Goal: Task Accomplishment & Management: Manage account settings

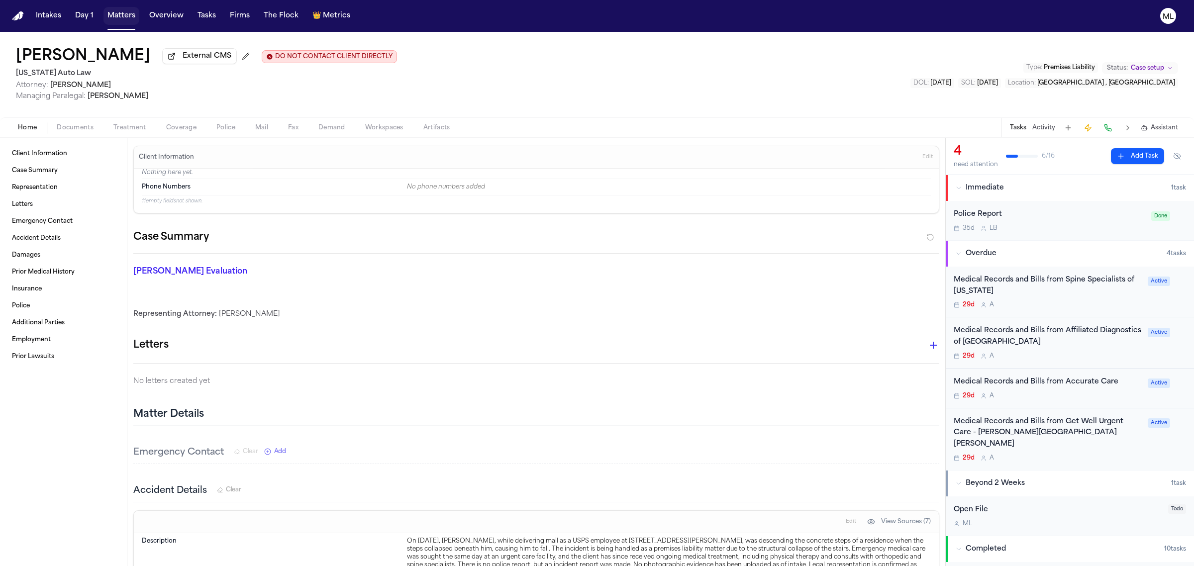
drag, startPoint x: 0, startPoint y: 0, endPoint x: 324, endPoint y: 18, distance: 324.4
click at [123, 19] on button "Matters" at bounding box center [121, 16] width 36 height 18
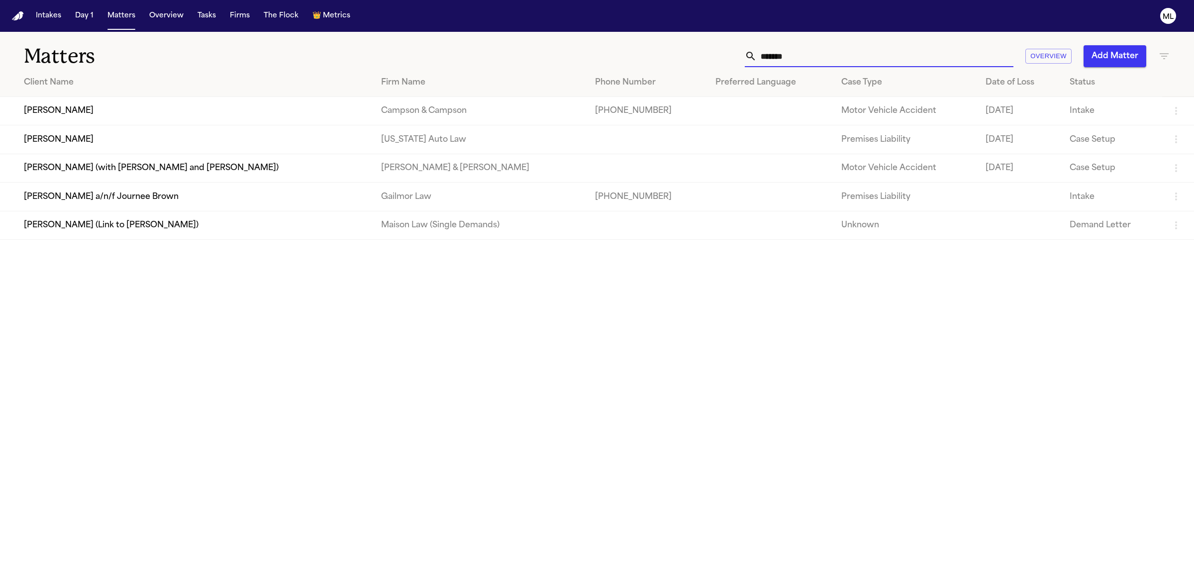
drag, startPoint x: 811, startPoint y: 64, endPoint x: 734, endPoint y: 73, distance: 78.1
click at [734, 73] on div "Matters ****** Overview Add Matter Client Name Firm Name Phone Number Preferred…" at bounding box center [597, 136] width 1194 height 208
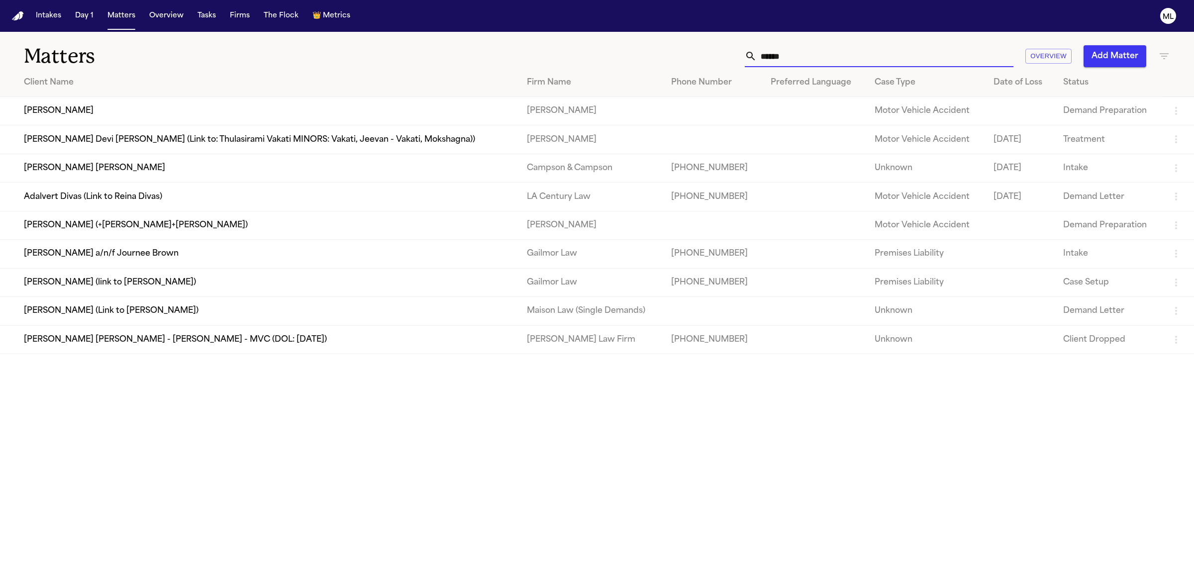
type input "*****"
drag, startPoint x: 806, startPoint y: 58, endPoint x: 744, endPoint y: 56, distance: 61.7
click at [744, 56] on div "***** Overview Add Matter" at bounding box center [769, 56] width 803 height 22
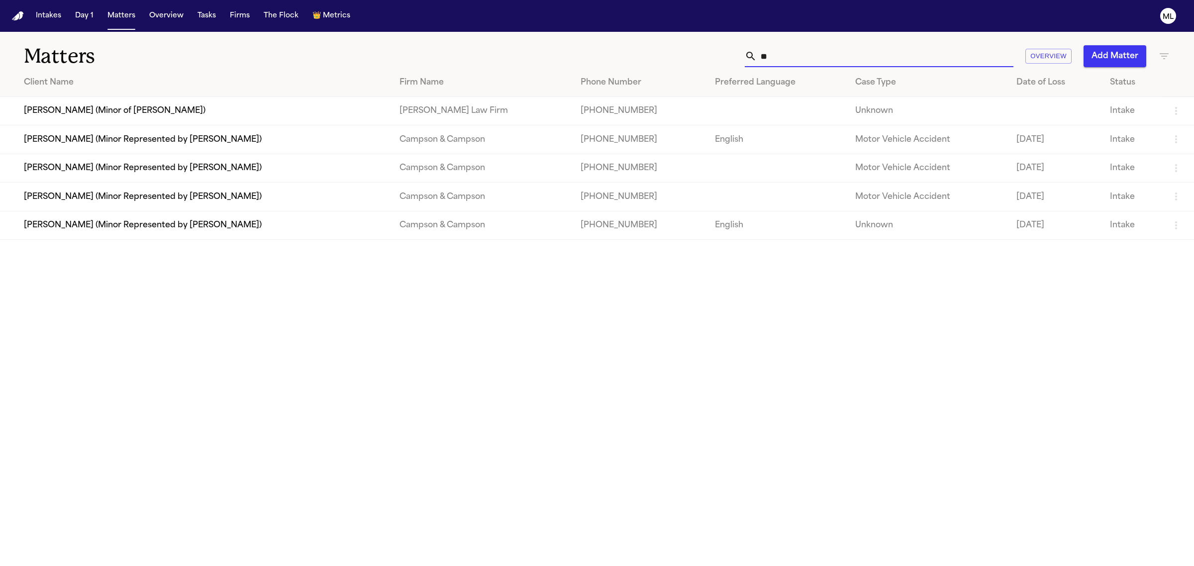
type input "*"
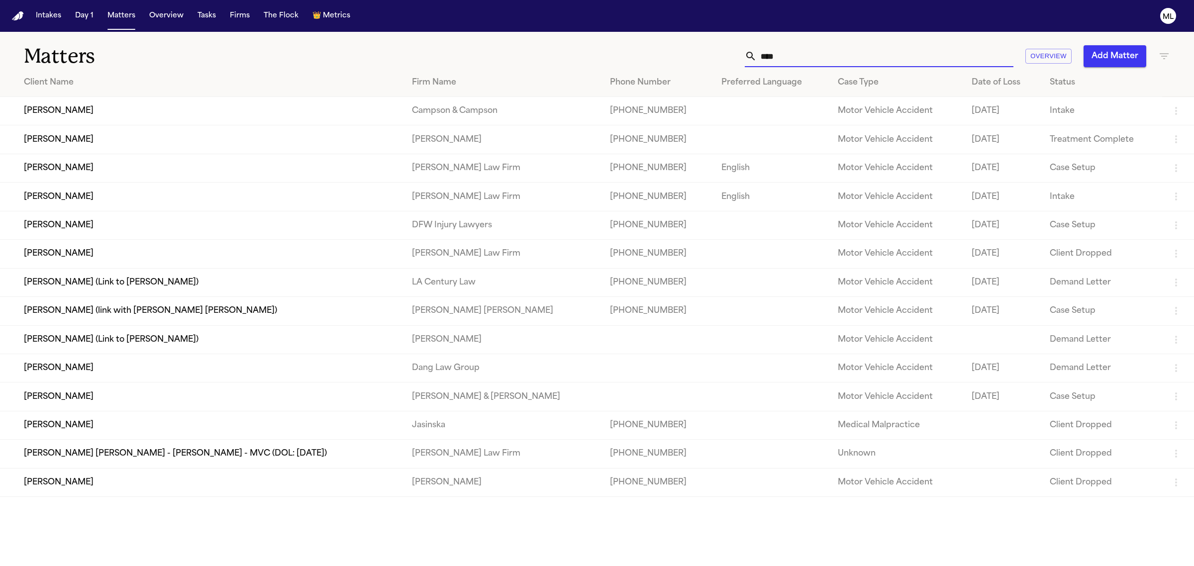
type input "****"
click at [142, 217] on td "Phillip Sam" at bounding box center [202, 225] width 404 height 28
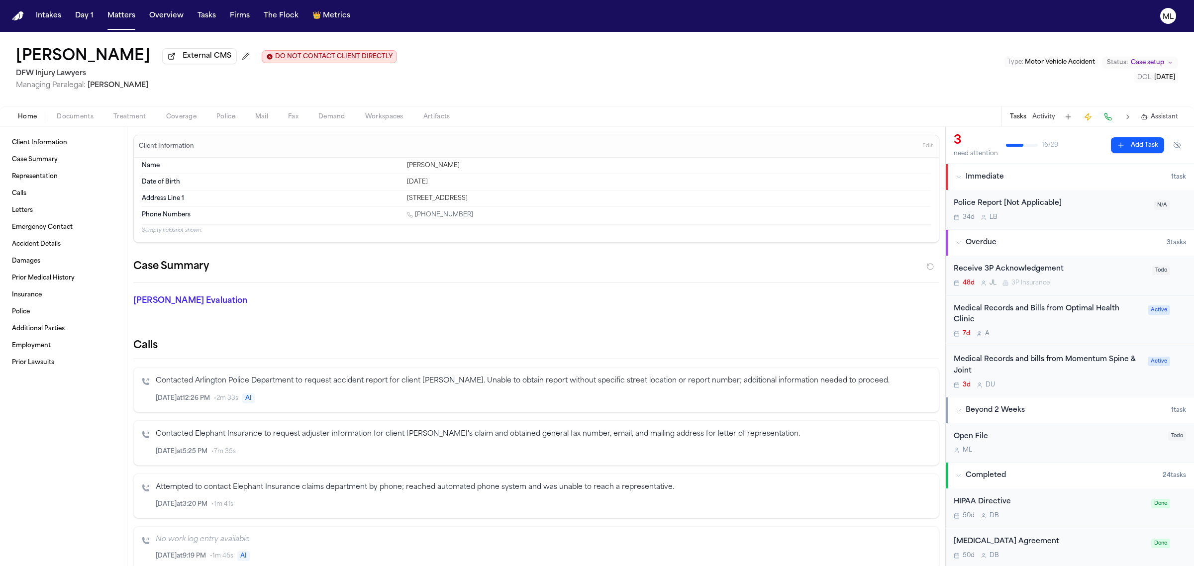
click at [1100, 379] on div "Medical Records and bills from Momentum Spine & Joint 3d D U" at bounding box center [1048, 371] width 188 height 35
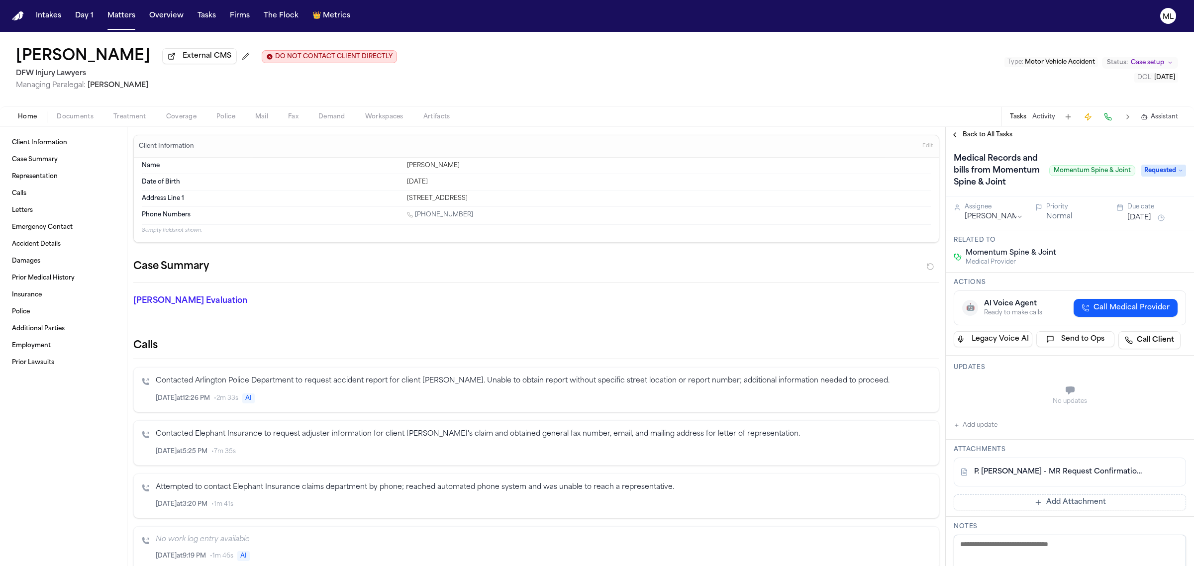
click at [1070, 510] on button "Add Attachment" at bounding box center [1070, 503] width 232 height 16
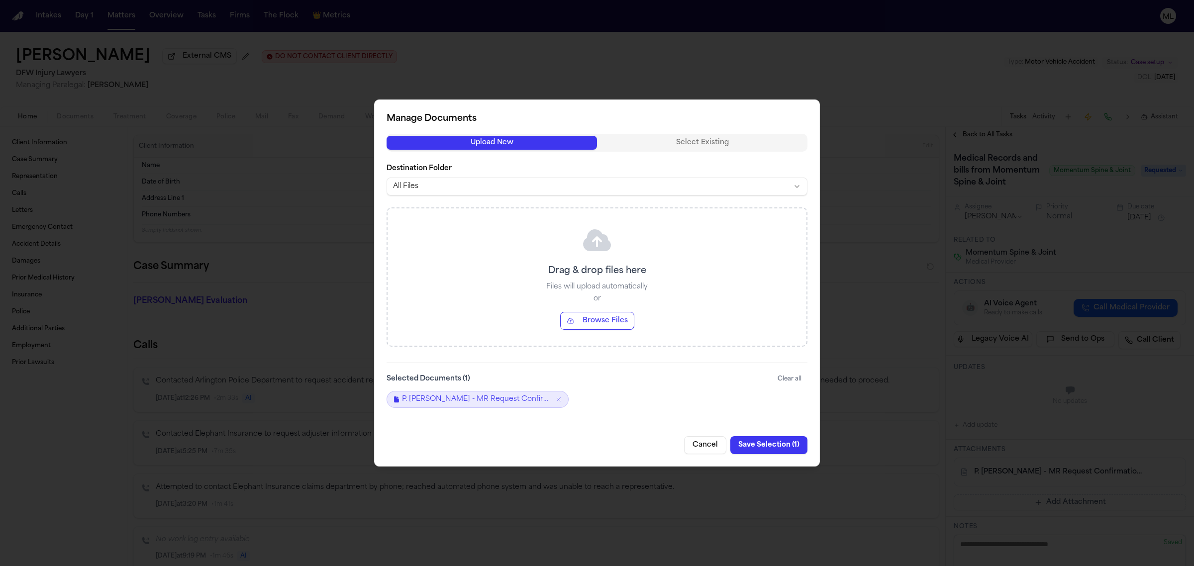
click at [606, 322] on button "Browse Files" at bounding box center [597, 321] width 74 height 18
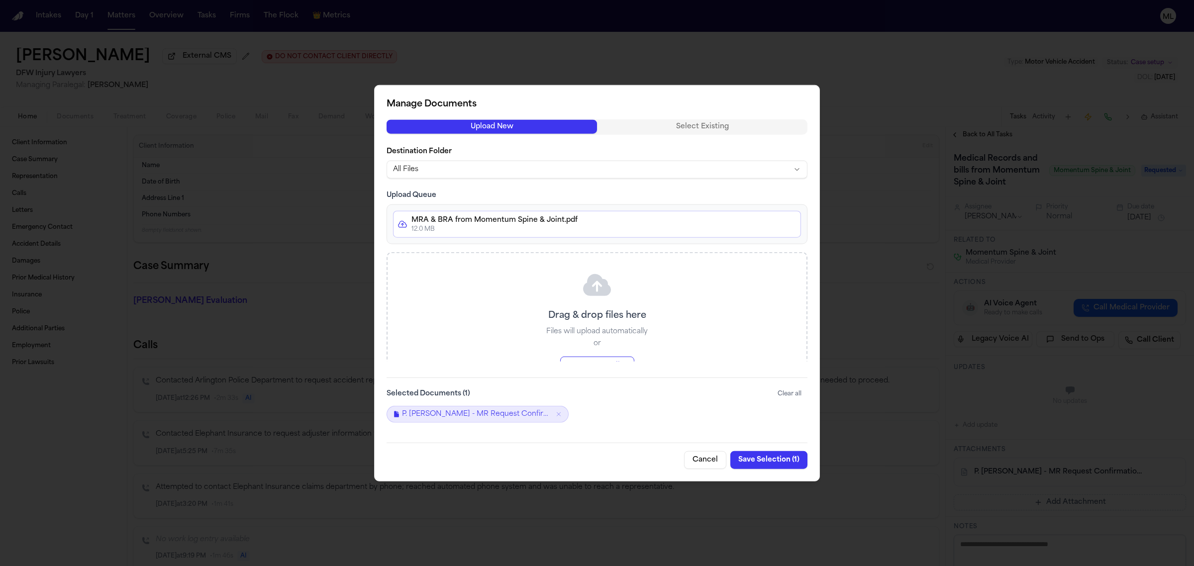
click at [770, 461] on button "Save Selection ( 1 )" at bounding box center [768, 460] width 77 height 18
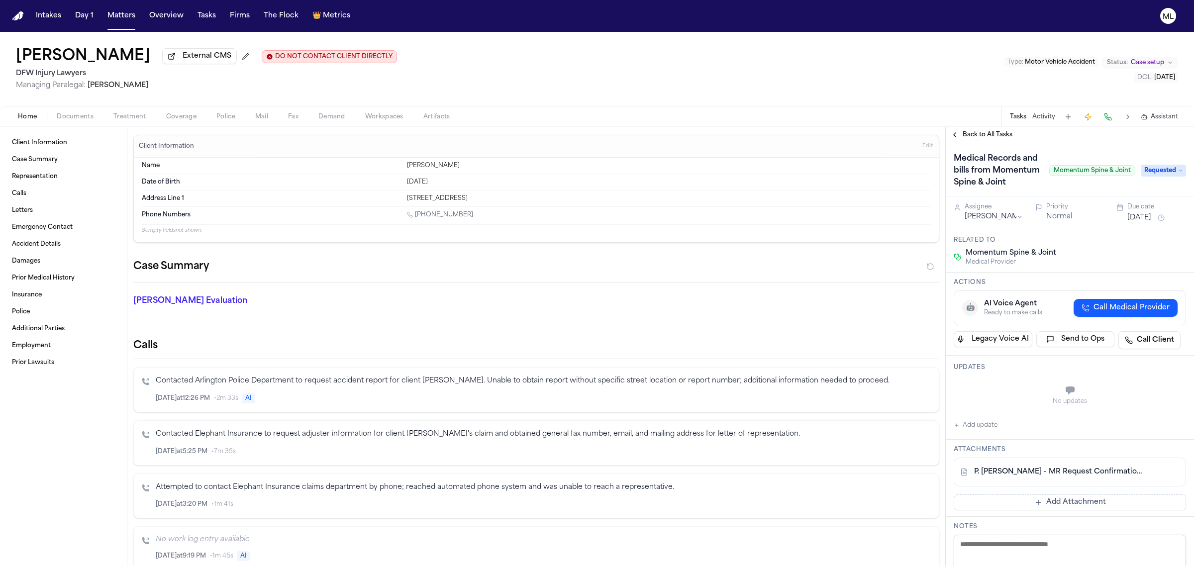
click at [1086, 510] on button "Add Attachment" at bounding box center [1070, 503] width 232 height 16
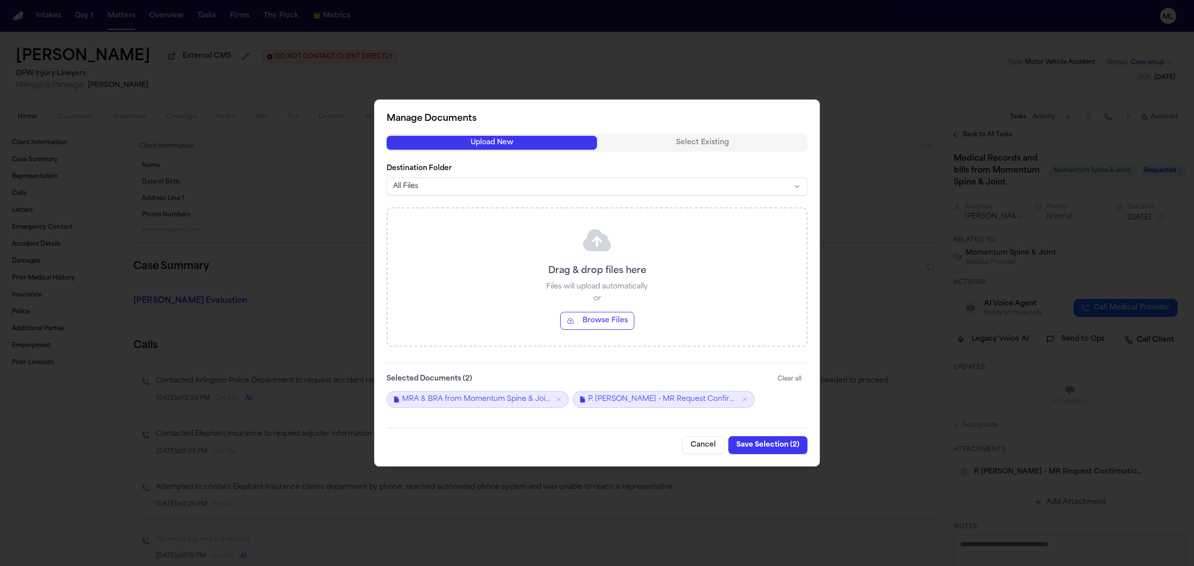
click at [606, 317] on button "Browse Files" at bounding box center [597, 321] width 74 height 18
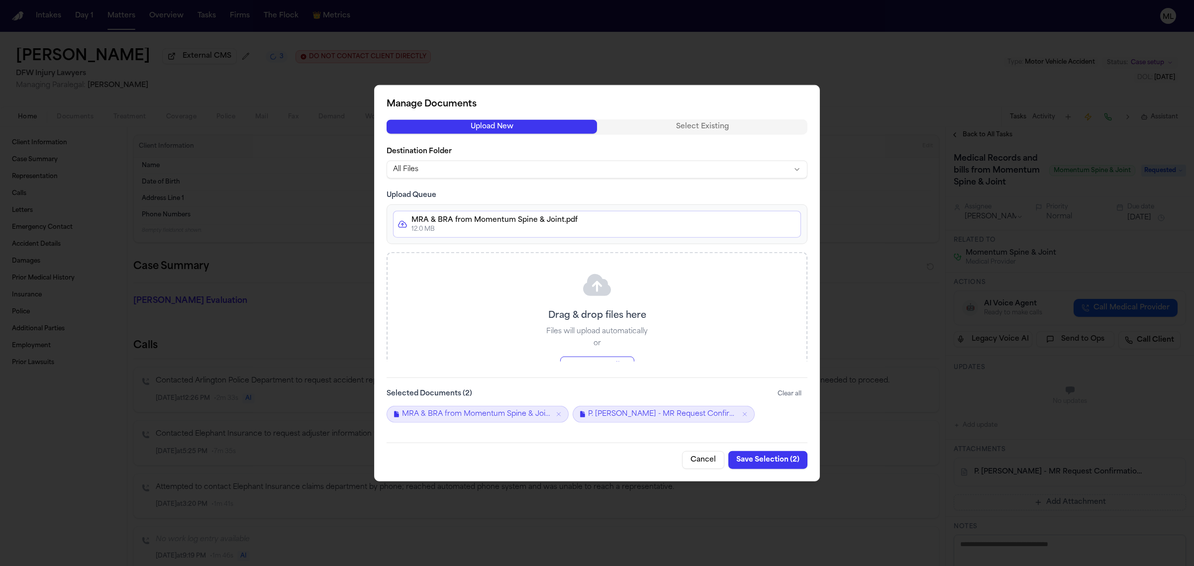
click at [769, 461] on button "Save Selection ( 2 )" at bounding box center [767, 460] width 79 height 18
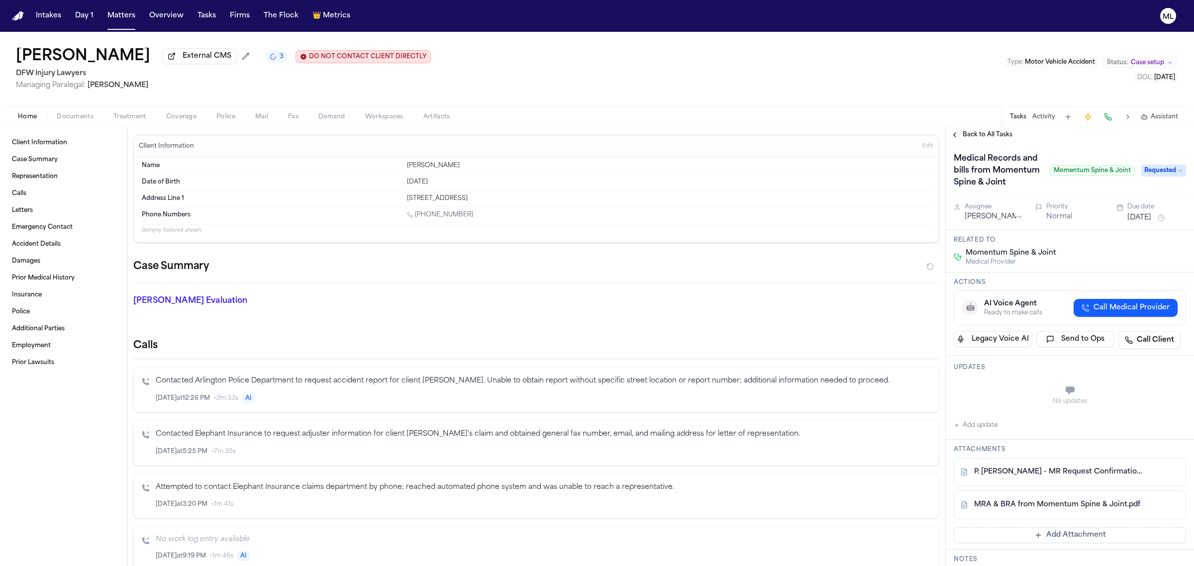
click at [1141, 172] on span "Requested" at bounding box center [1163, 171] width 45 height 12
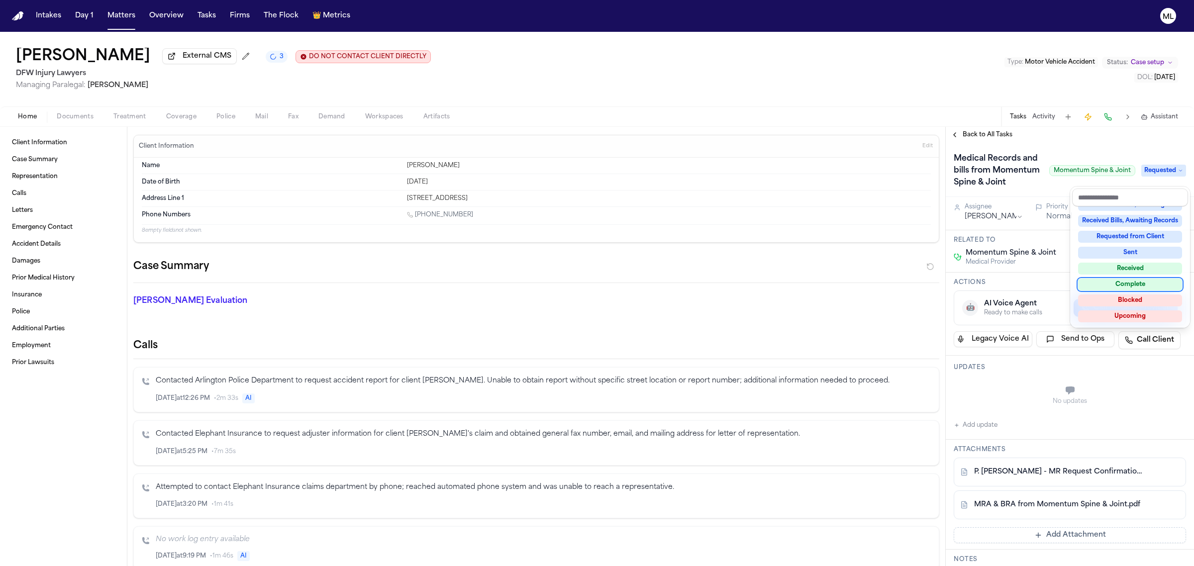
click at [1116, 279] on div "Complete" at bounding box center [1130, 285] width 104 height 12
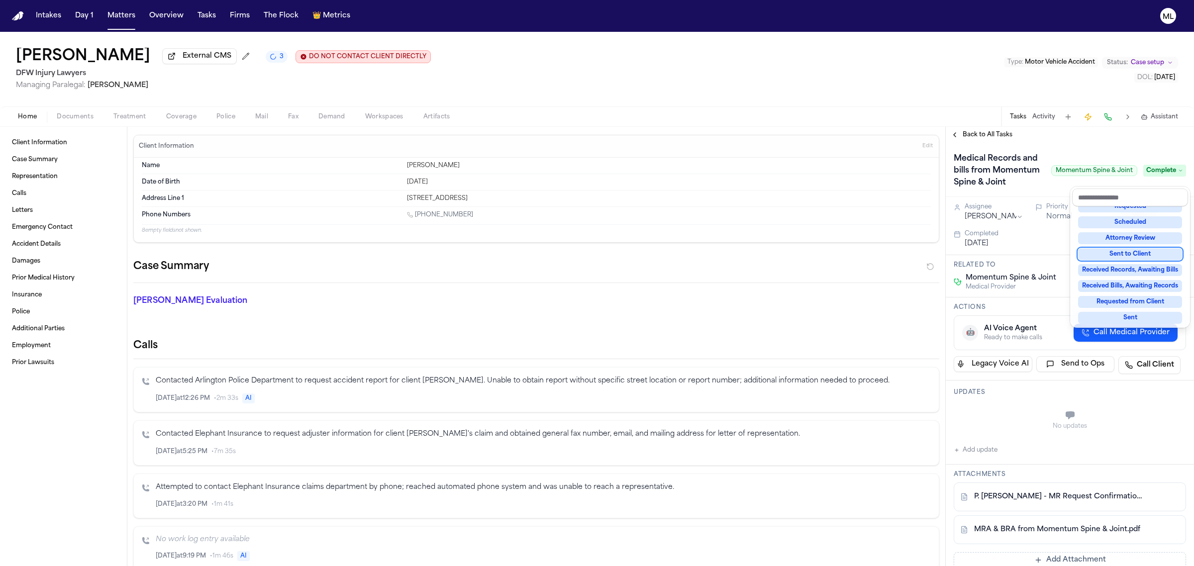
click at [974, 133] on div "Back to All Tasks Medical Records and bills from Momentum Spine & Joint Momentu…" at bounding box center [1070, 346] width 248 height 439
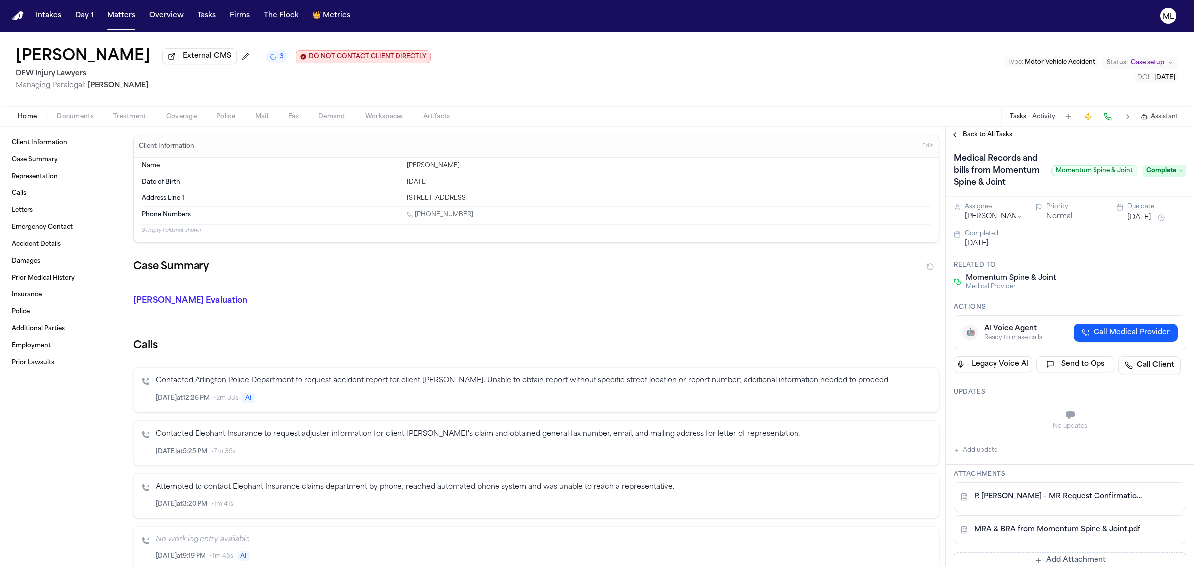
click at [974, 133] on span "Back to All Tasks" at bounding box center [988, 135] width 50 height 8
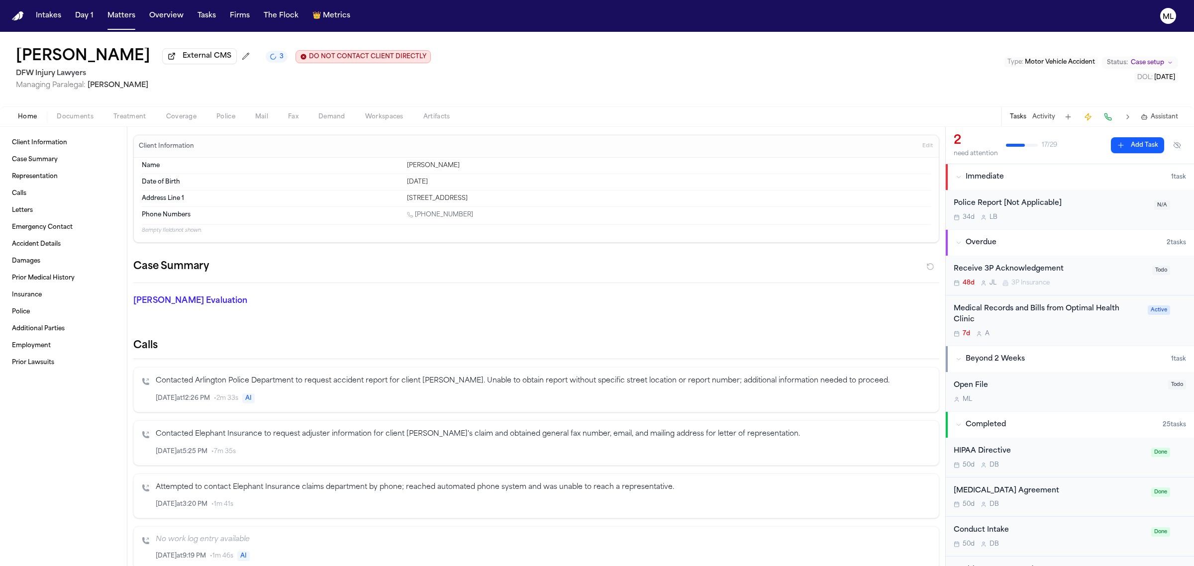
click at [1071, 330] on div "7d A" at bounding box center [1048, 334] width 188 height 8
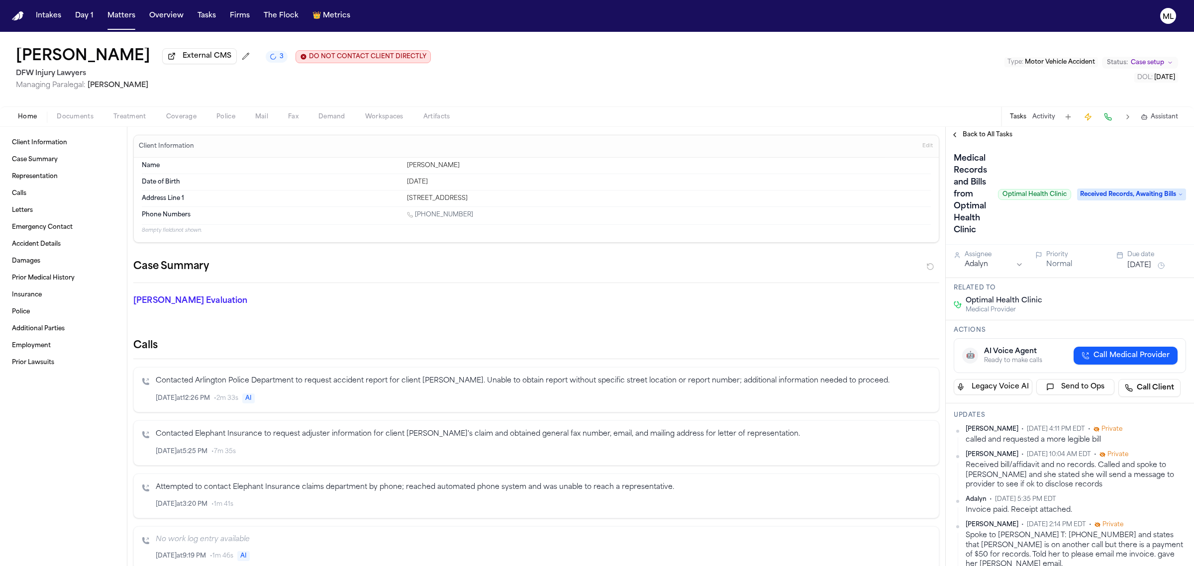
click at [988, 128] on div "Back to All Tasks" at bounding box center [1070, 135] width 248 height 16
click at [986, 143] on div "Medical Records and Bills from Optimal Health Clinic Optimal Health Clinic Rece…" at bounding box center [1070, 194] width 248 height 102
click at [989, 131] on span "Back to All Tasks" at bounding box center [988, 135] width 50 height 8
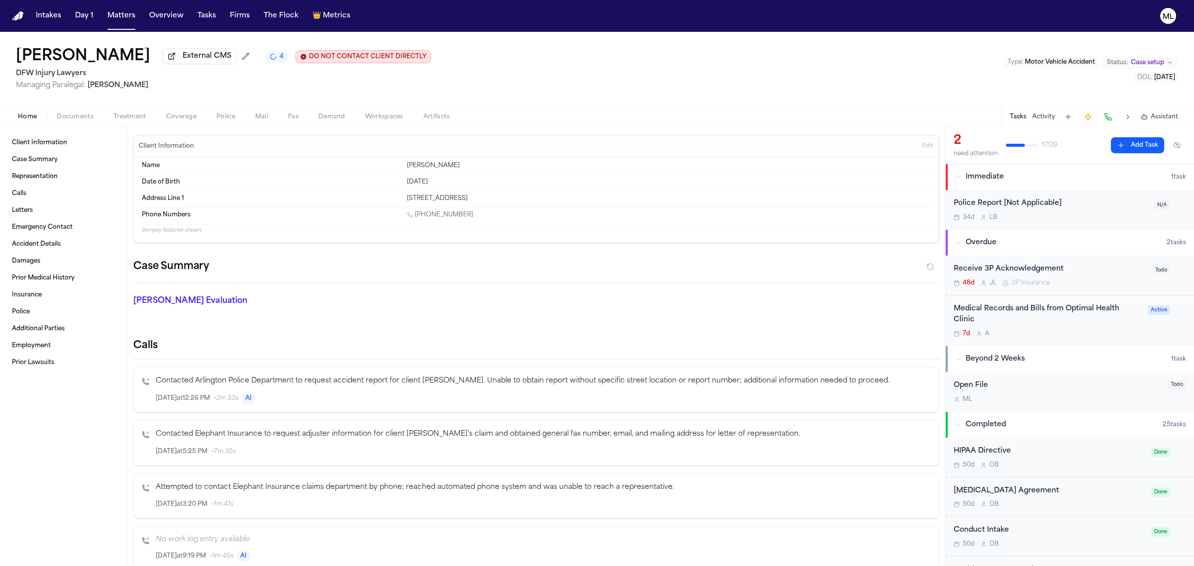
click at [1150, 60] on span "Case setup" at bounding box center [1147, 63] width 33 height 8
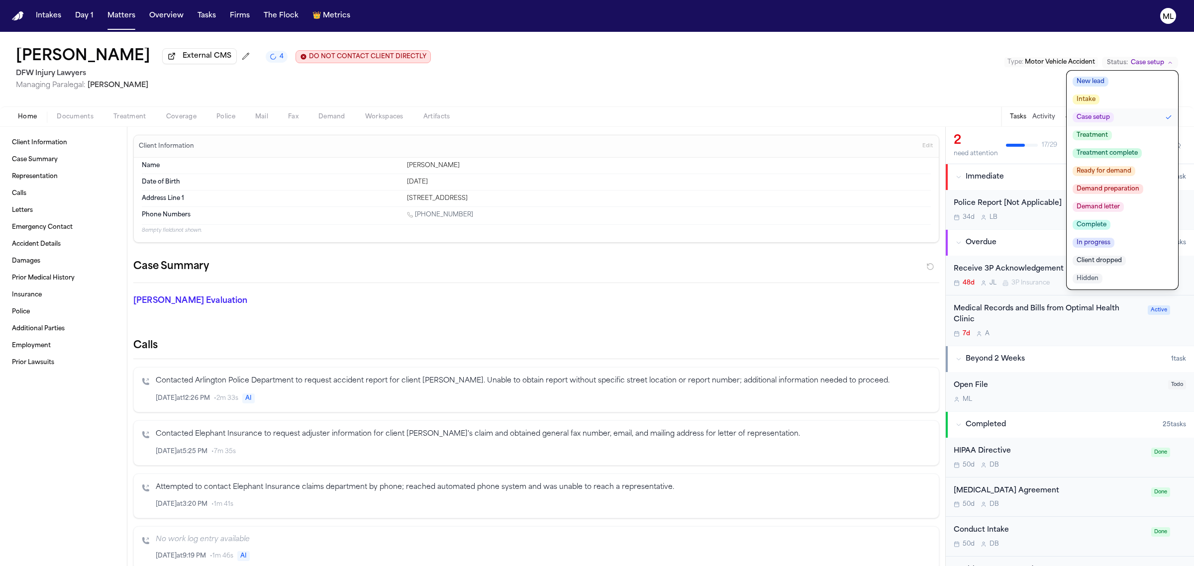
click at [1107, 174] on span "Ready for demand" at bounding box center [1104, 171] width 63 height 10
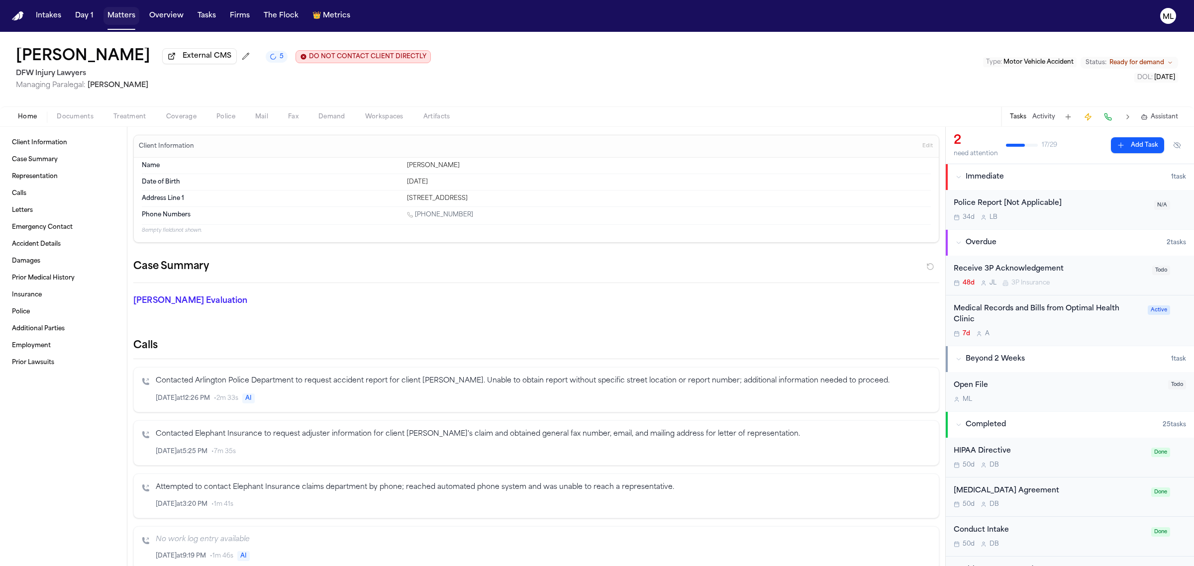
click at [122, 14] on button "Matters" at bounding box center [121, 16] width 36 height 18
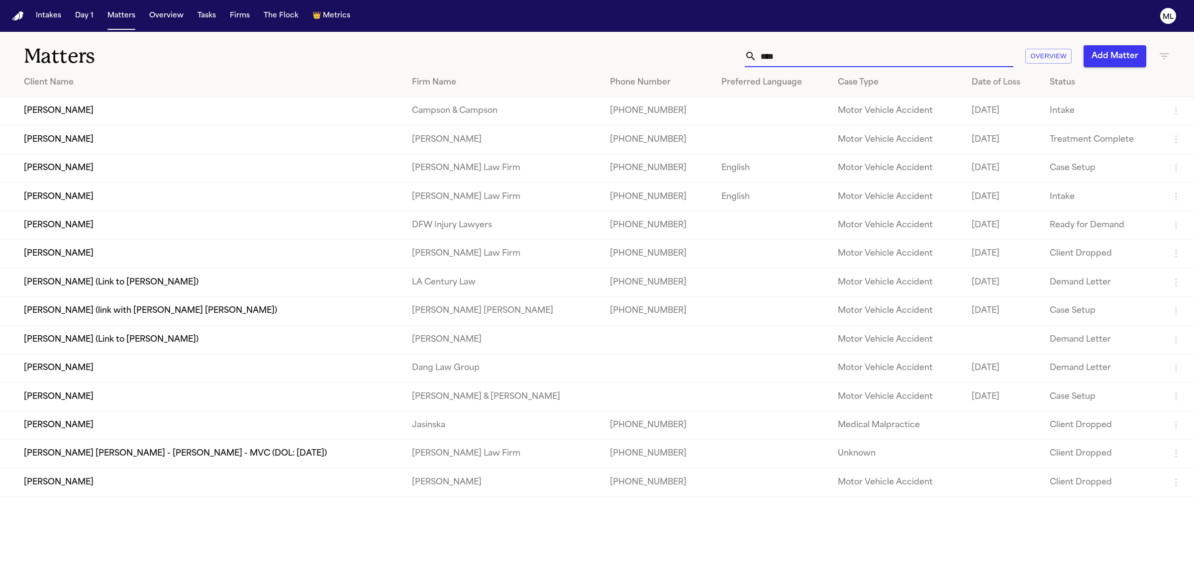
drag, startPoint x: 794, startPoint y: 51, endPoint x: 737, endPoint y: 51, distance: 56.7
click at [737, 51] on div "**** Overview Add Matter" at bounding box center [769, 56] width 803 height 22
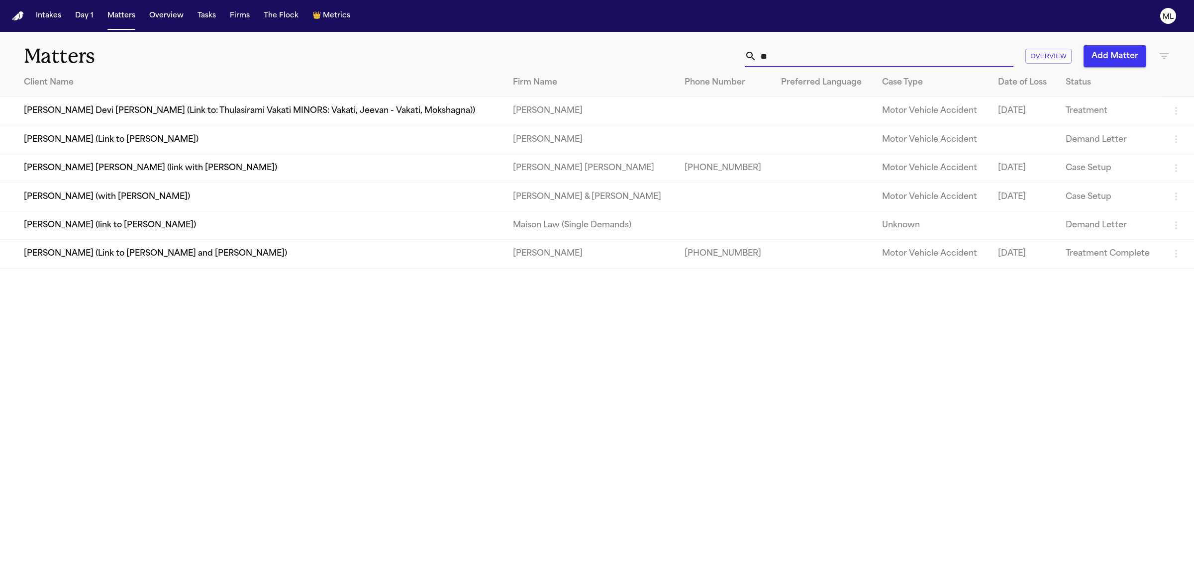
type input "*"
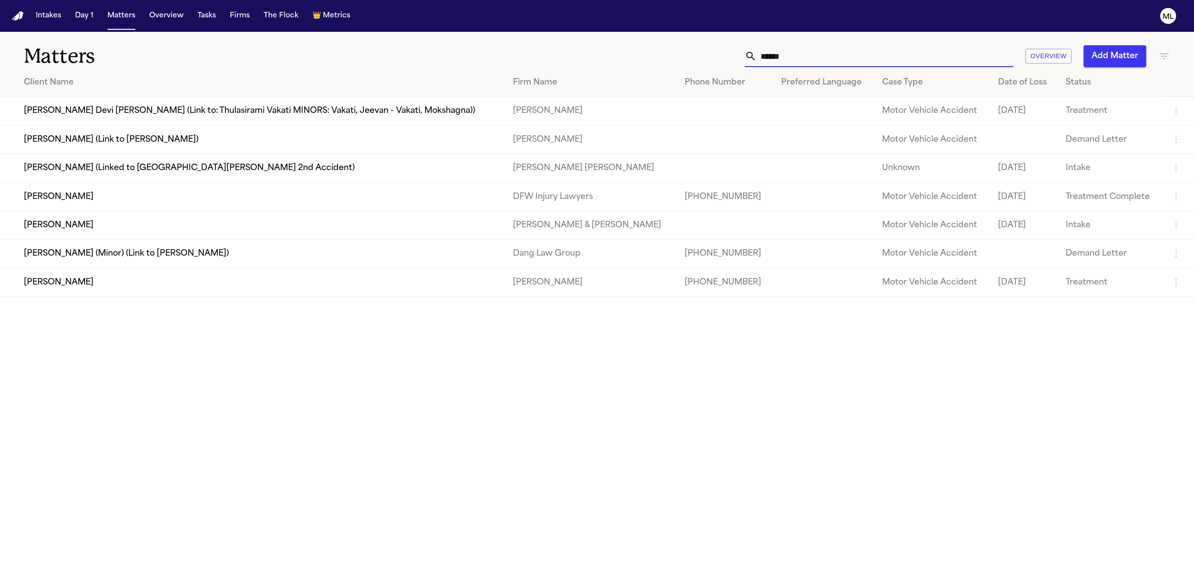
type input "******"
click at [269, 194] on td "Hassen Ali" at bounding box center [252, 197] width 505 height 28
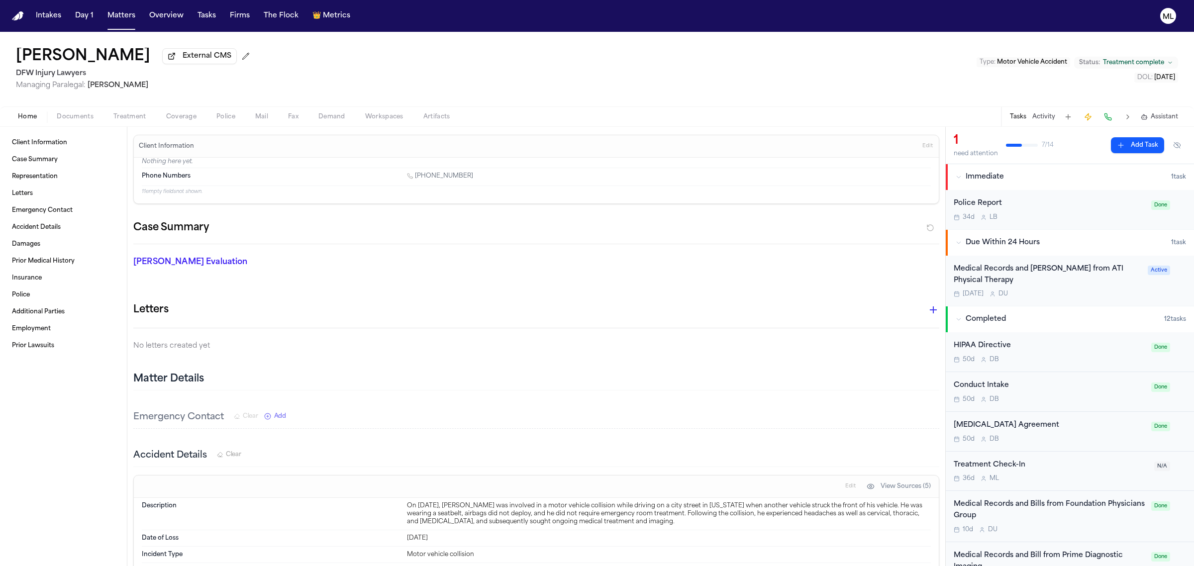
click at [1086, 290] on div "Today D U" at bounding box center [1048, 294] width 188 height 8
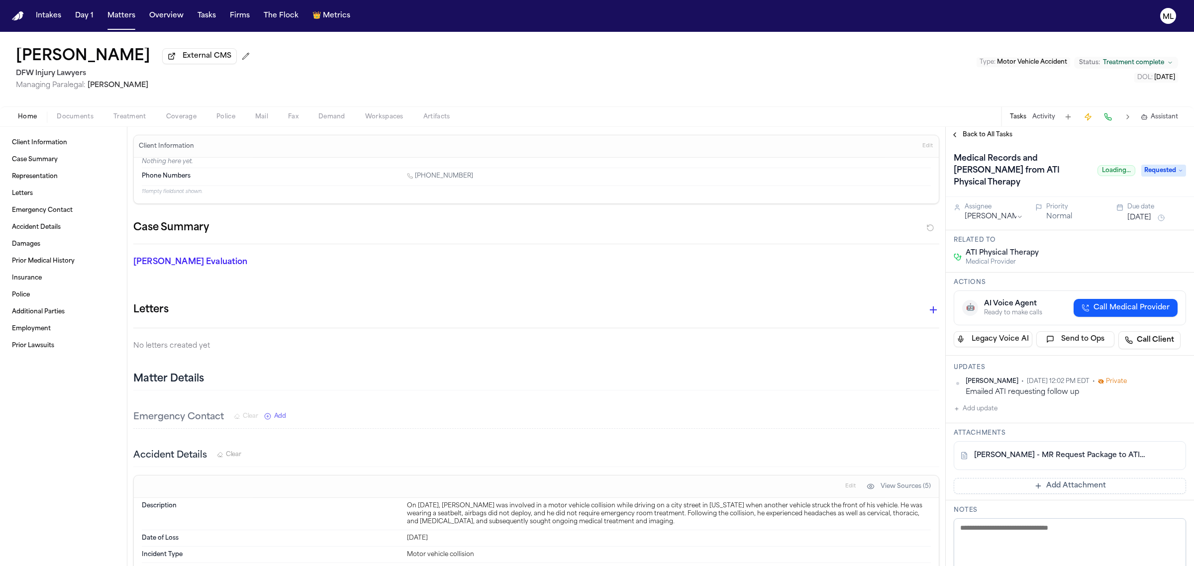
click at [1144, 165] on span "Requested" at bounding box center [1163, 171] width 45 height 12
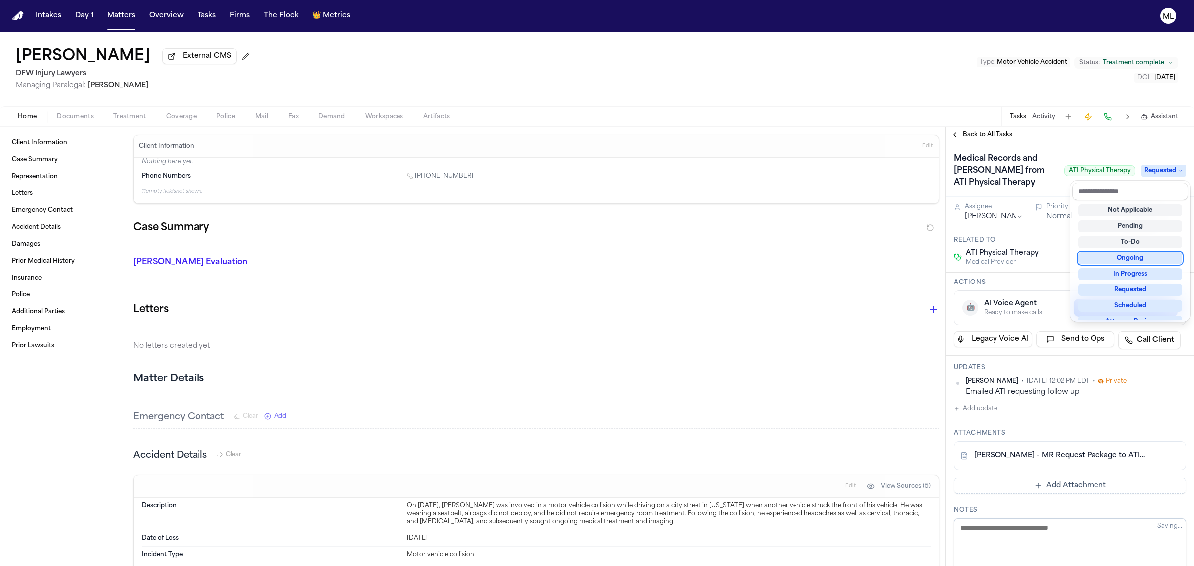
scroll to position [124, 0]
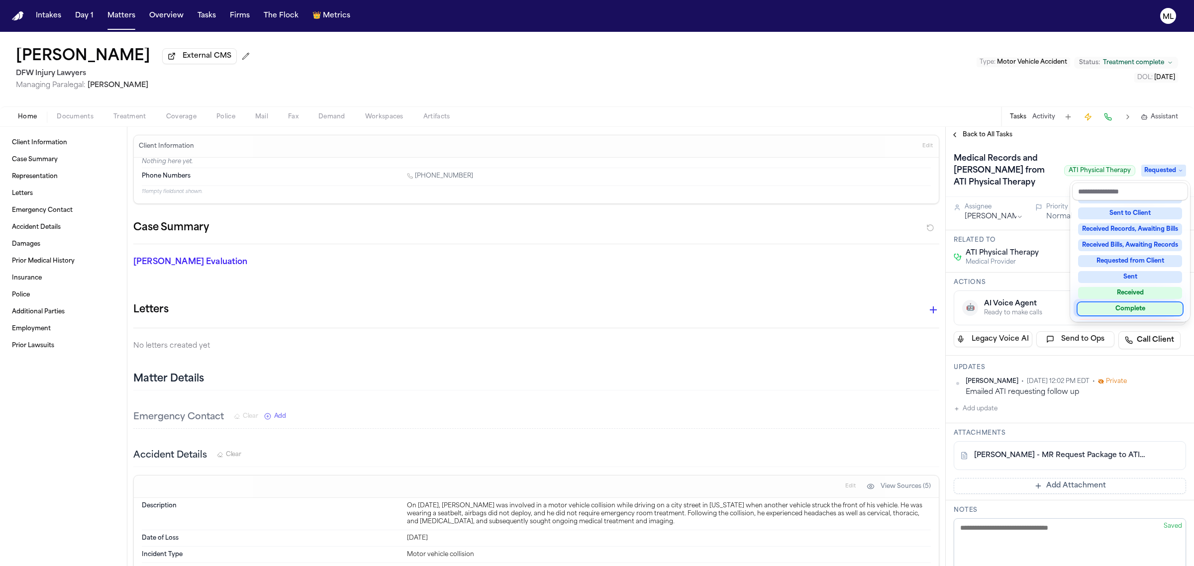
click at [1105, 308] on div "Complete" at bounding box center [1130, 309] width 104 height 12
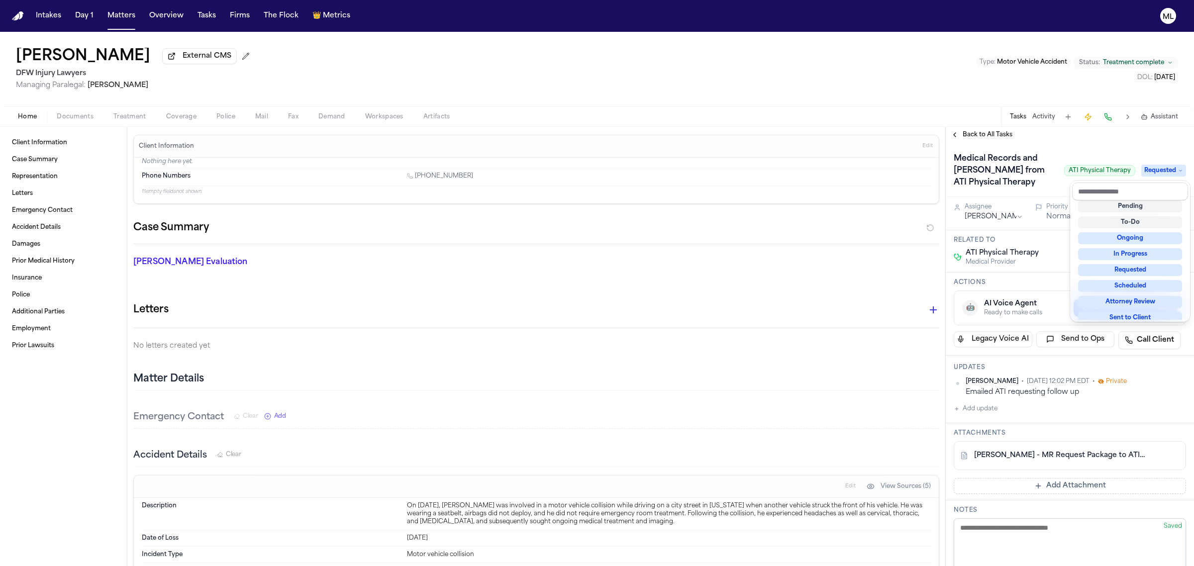
scroll to position [3, 0]
click at [857, 292] on div "Client Information Case Summary Representation Letters Emergency Contact Accide…" at bounding box center [597, 346] width 1194 height 439
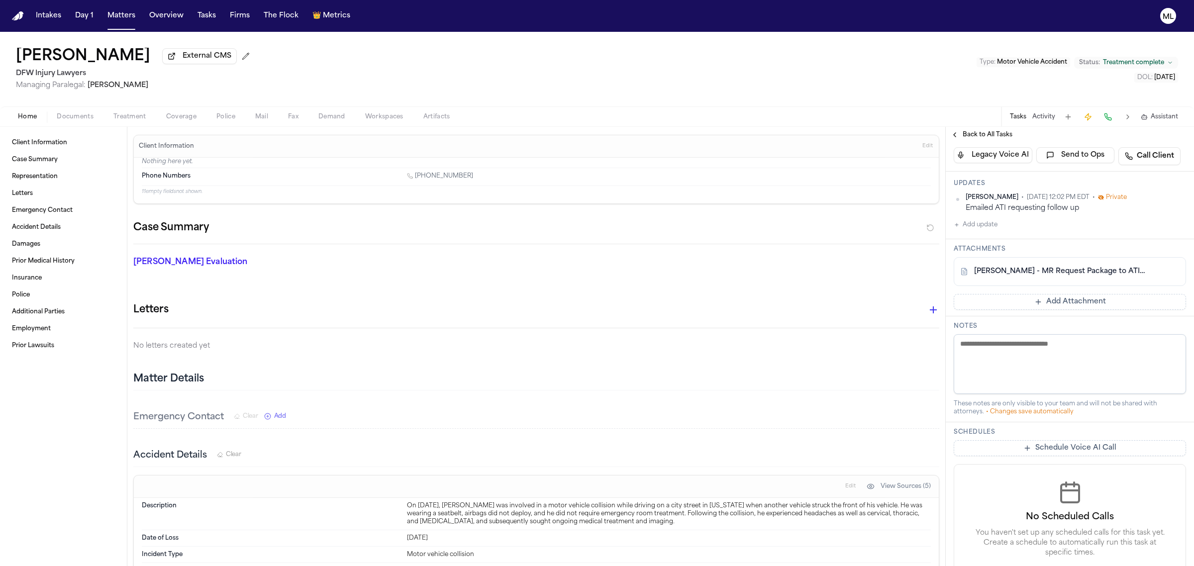
scroll to position [187, 0]
click at [1055, 293] on button "Add Attachment" at bounding box center [1070, 300] width 232 height 16
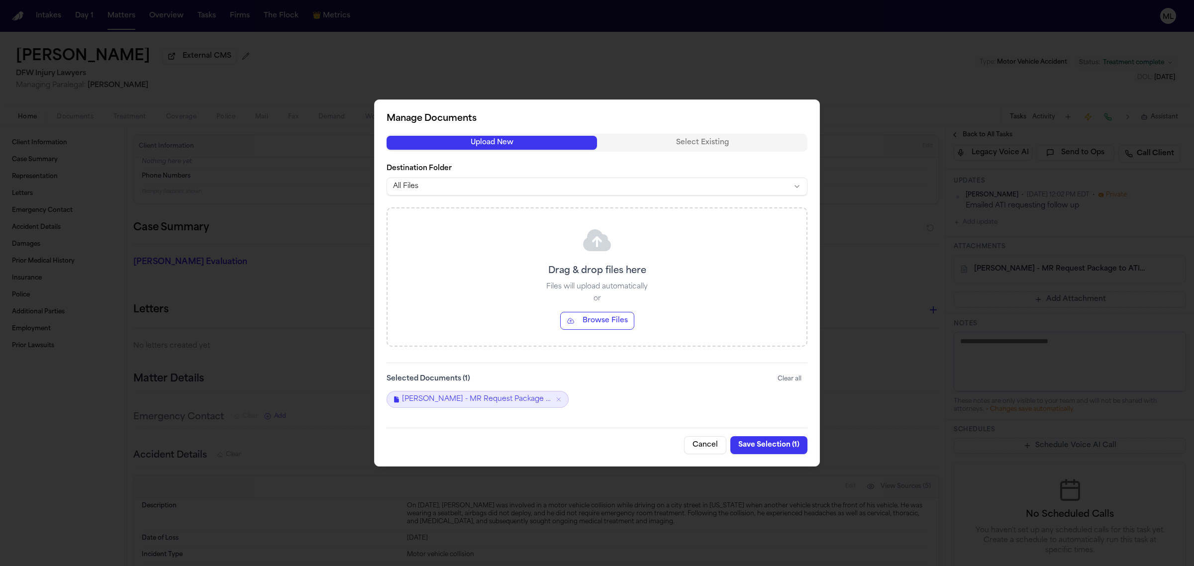
click at [602, 319] on button "Browse Files" at bounding box center [597, 321] width 74 height 18
click at [790, 447] on button "Save Selection ( 2 )" at bounding box center [767, 445] width 79 height 18
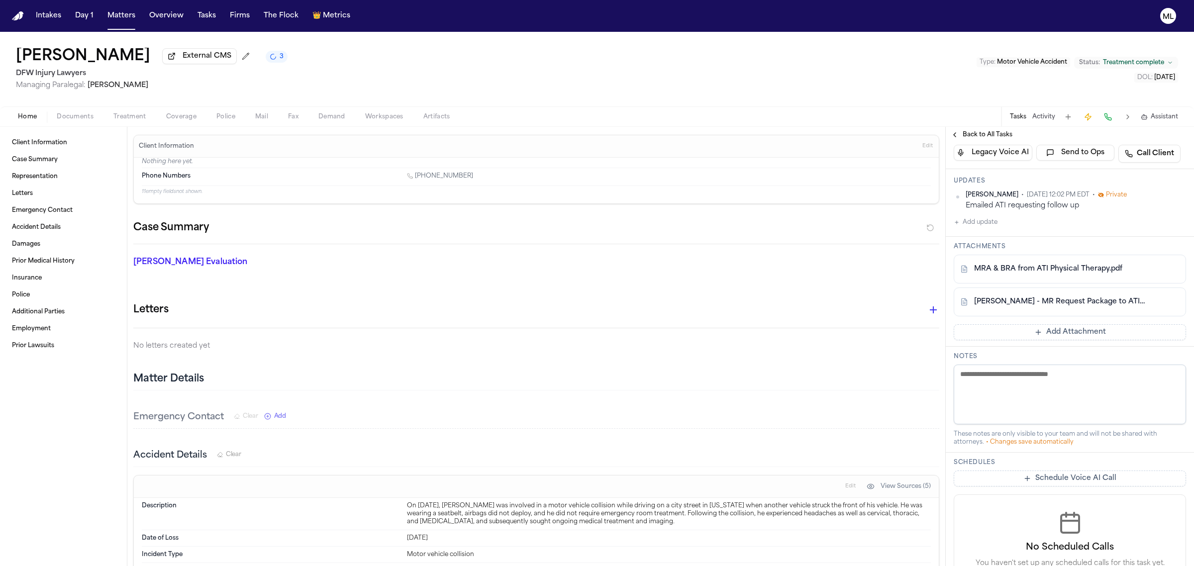
click at [1151, 62] on span "Treatment complete" at bounding box center [1133, 63] width 61 height 8
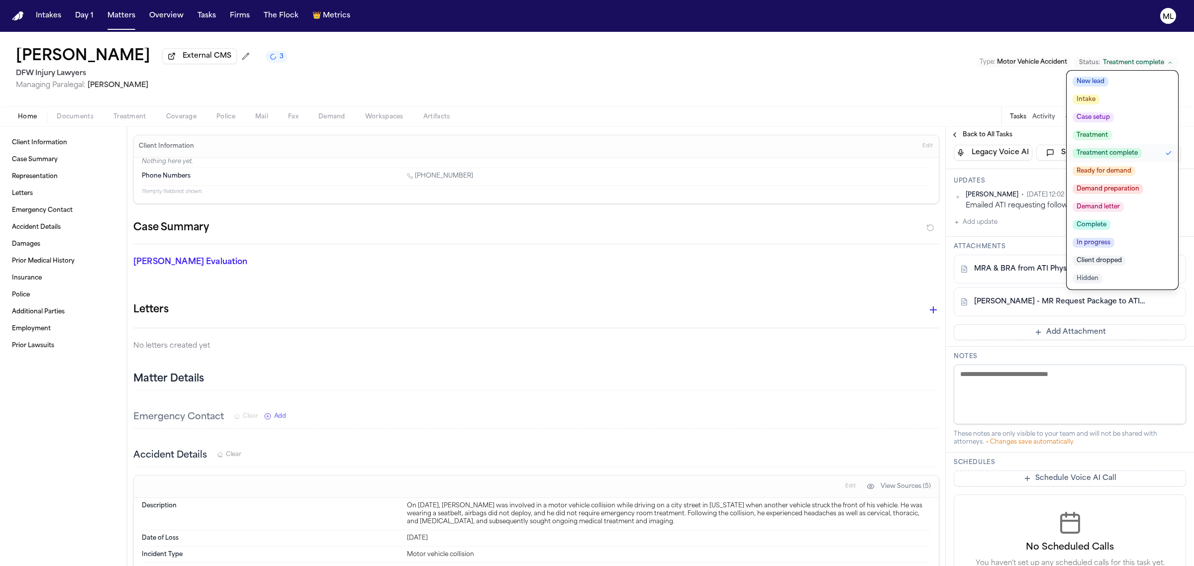
click at [1118, 174] on span "Ready for demand" at bounding box center [1104, 171] width 63 height 10
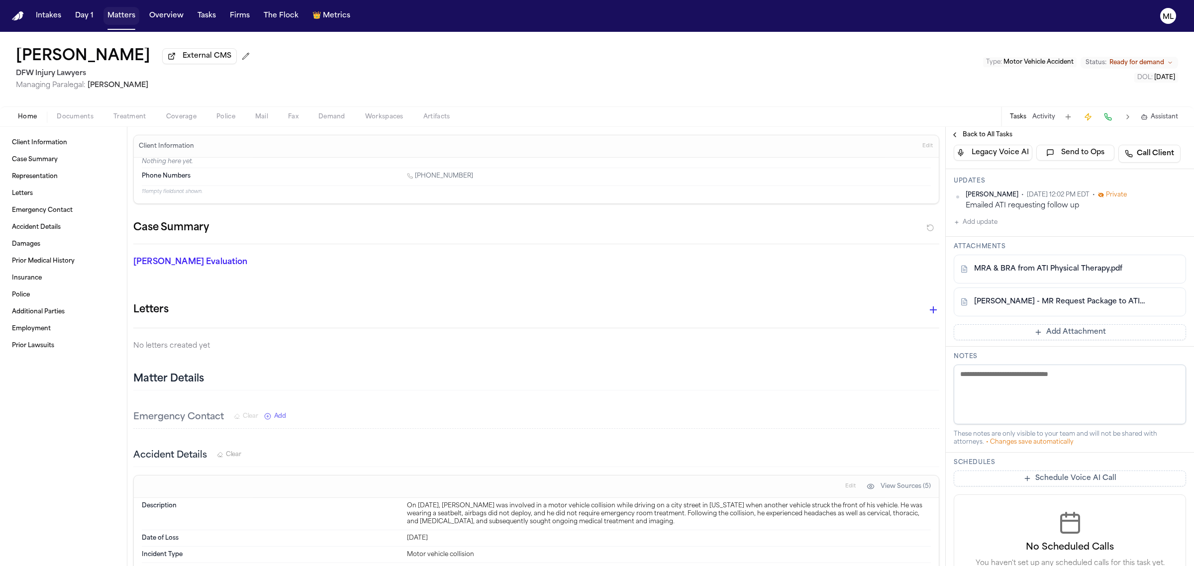
click at [120, 18] on button "Matters" at bounding box center [121, 16] width 36 height 18
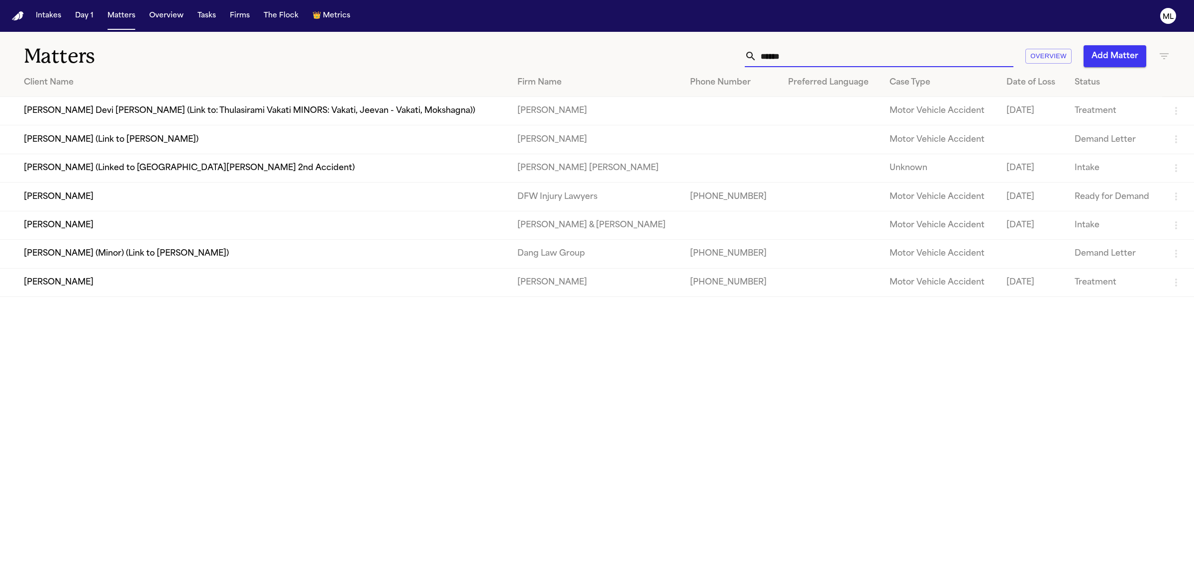
drag, startPoint x: 761, startPoint y: 59, endPoint x: 709, endPoint y: 58, distance: 51.8
click at [709, 58] on div "****** Overview Add Matter" at bounding box center [769, 56] width 803 height 22
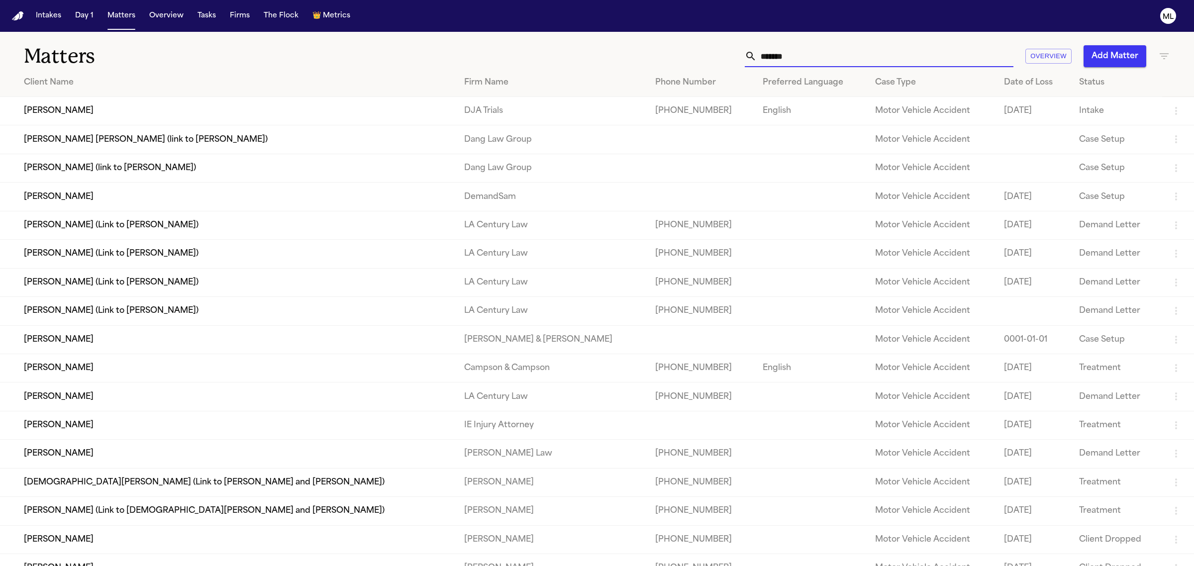
type input "*******"
click at [127, 428] on td "Brandon Arteaga" at bounding box center [228, 425] width 456 height 28
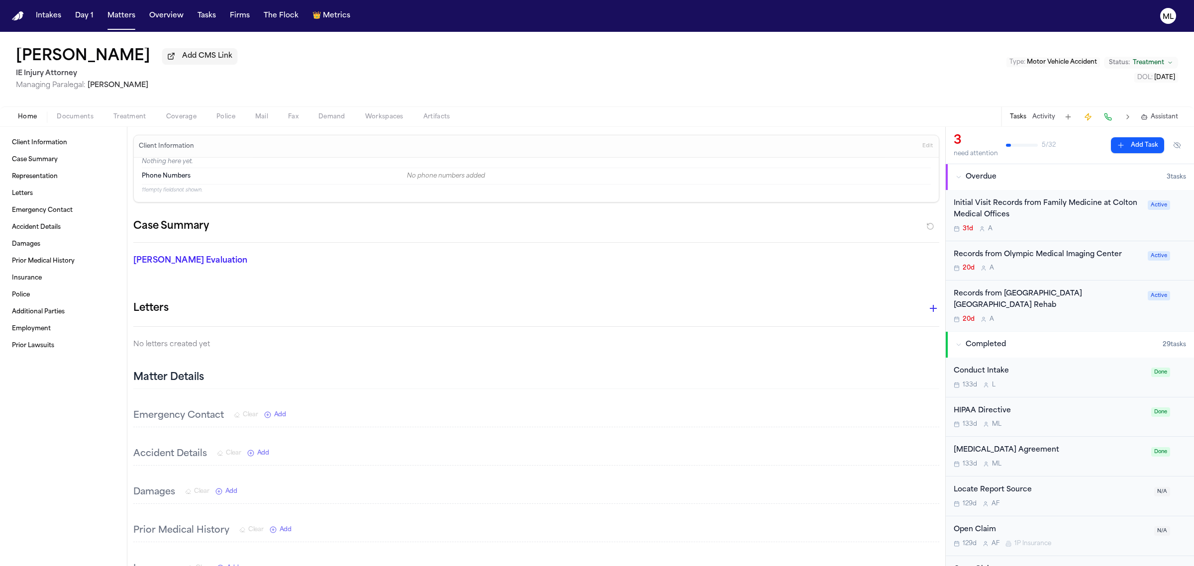
click at [1030, 264] on div "Records from Olympic Medical Imaging Center 20d A" at bounding box center [1048, 260] width 188 height 23
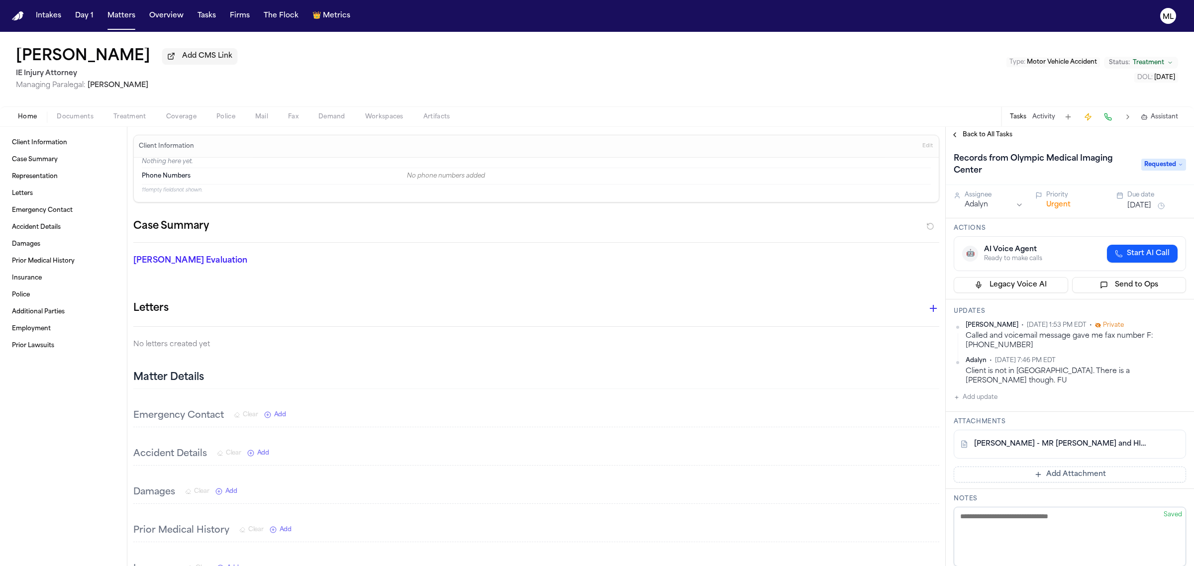
click at [962, 129] on div "Back to All Tasks" at bounding box center [1070, 135] width 248 height 16
click at [968, 133] on span "Back to All Tasks" at bounding box center [988, 135] width 50 height 8
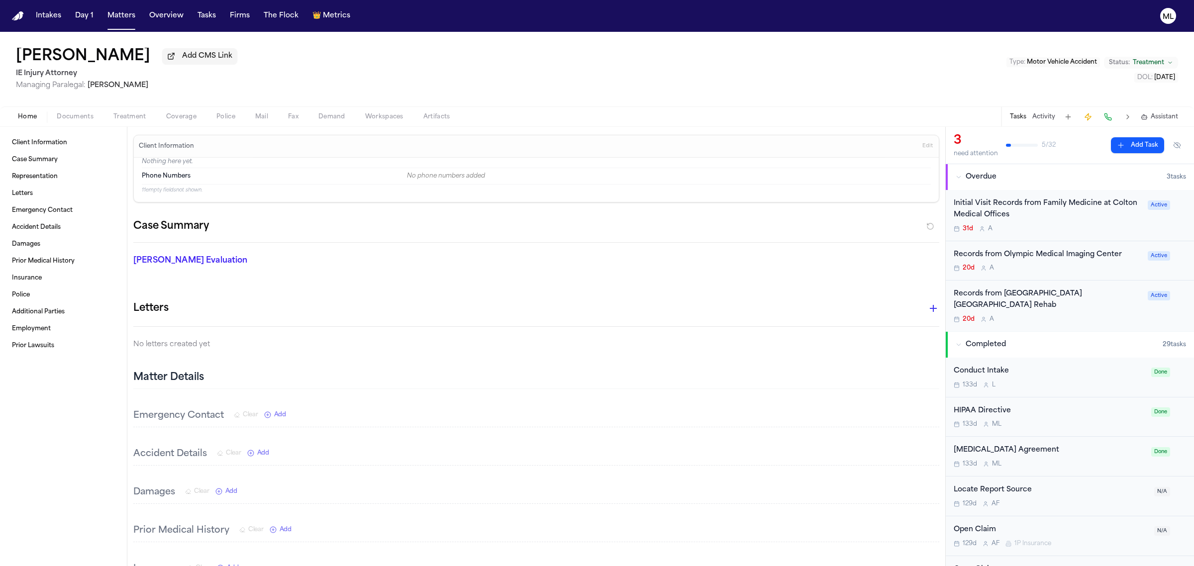
click at [1080, 315] on div "20d A" at bounding box center [1048, 319] width 188 height 8
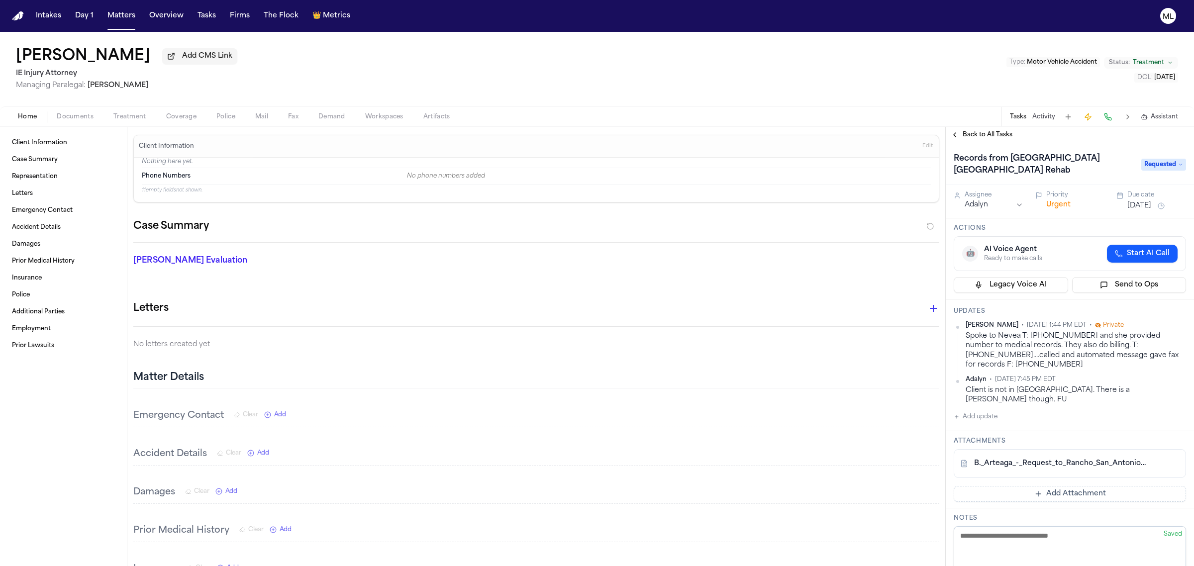
click at [991, 133] on span "Back to All Tasks" at bounding box center [988, 135] width 50 height 8
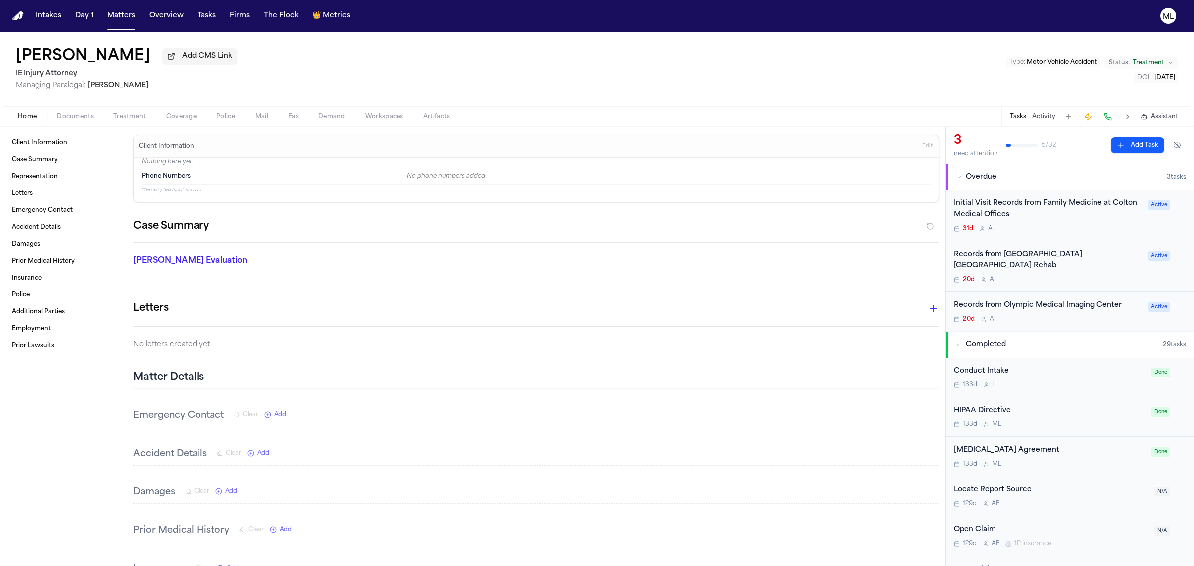
click at [1069, 219] on div "Initial Visit Records from Family Medicine at Colton Medical Offices" at bounding box center [1048, 209] width 188 height 23
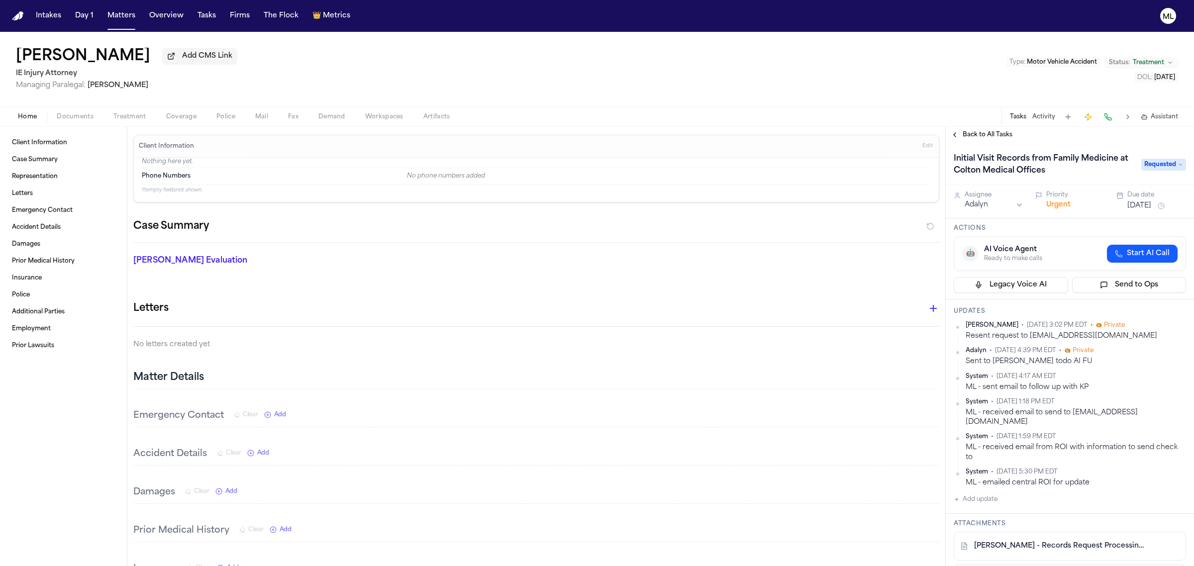
click at [116, 10] on button "Matters" at bounding box center [121, 16] width 36 height 18
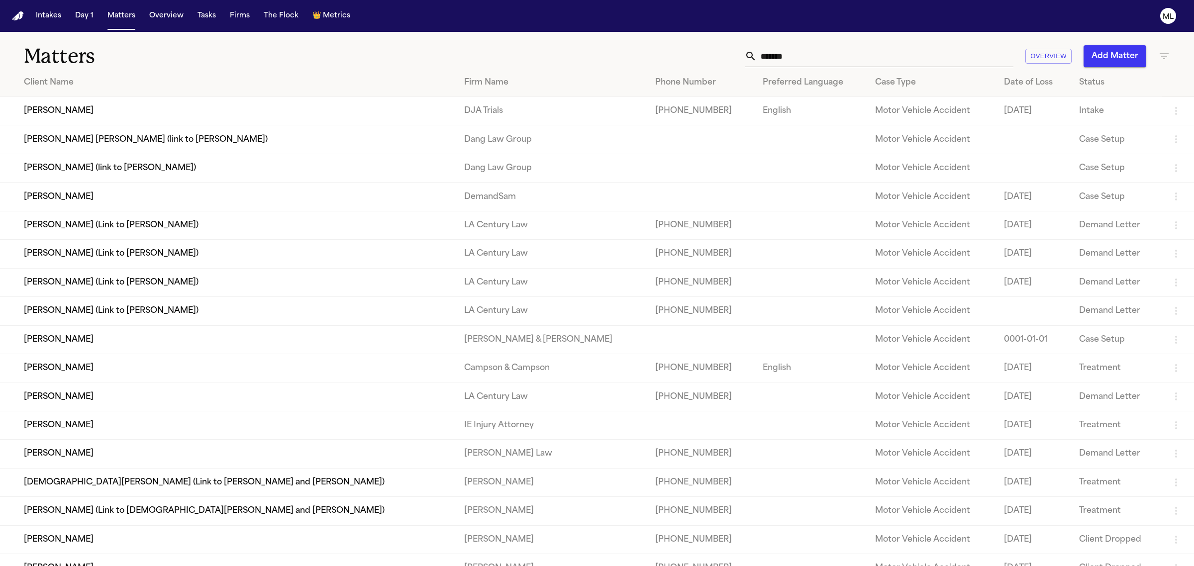
drag, startPoint x: 739, startPoint y: 52, endPoint x: 705, endPoint y: 50, distance: 34.4
click at [712, 51] on div "******* Overview Add Matter" at bounding box center [769, 56] width 803 height 22
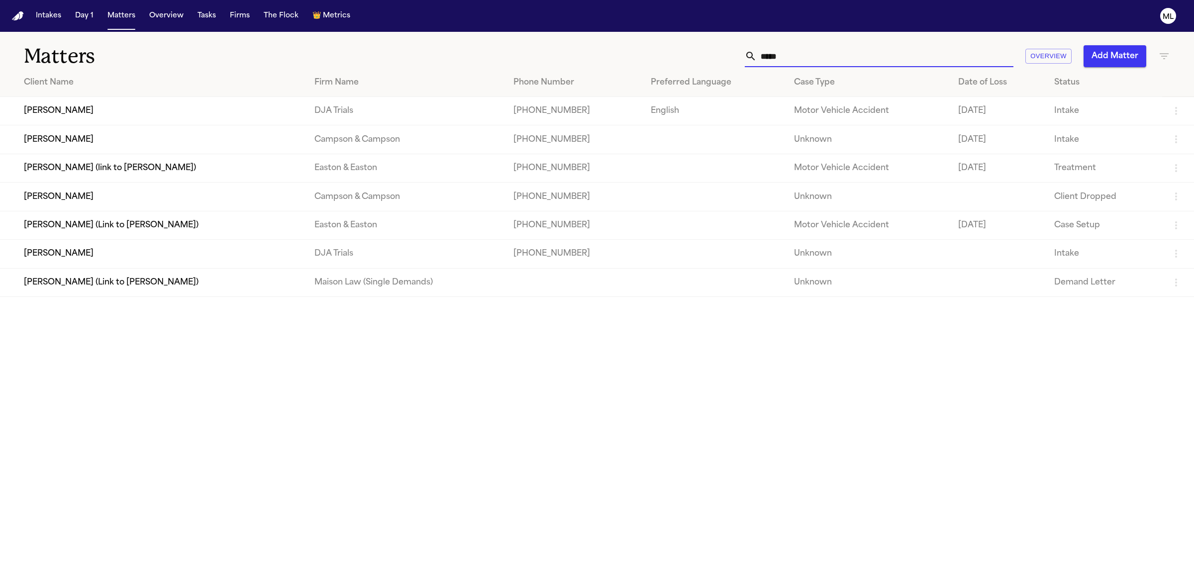
type input "*****"
click at [177, 105] on td "Arvin Tapia" at bounding box center [153, 111] width 306 height 28
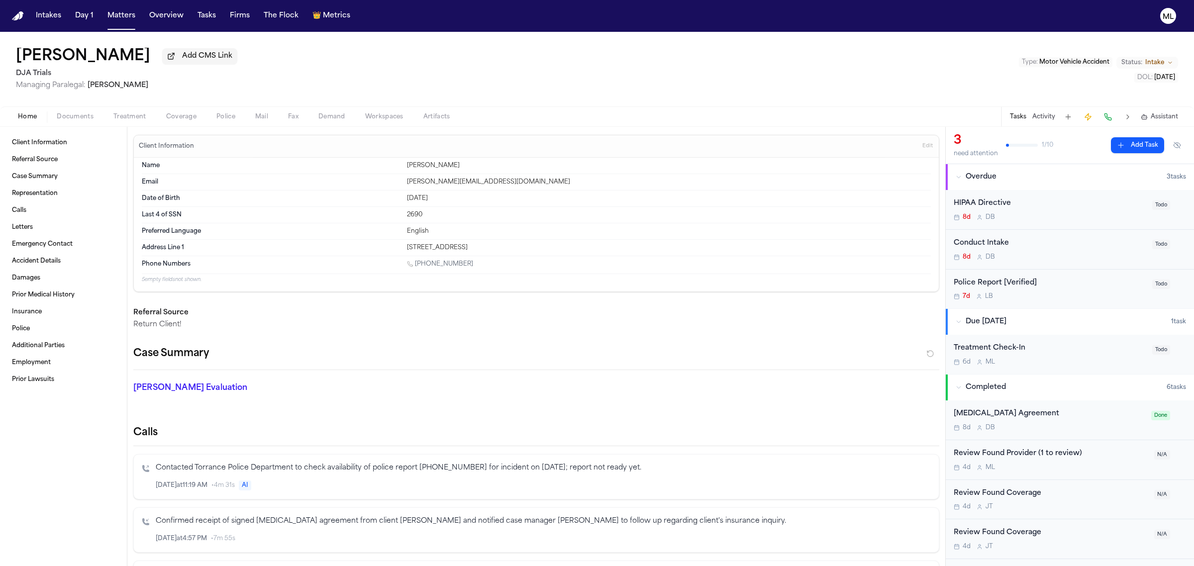
click at [88, 118] on span "Documents" at bounding box center [75, 117] width 37 height 8
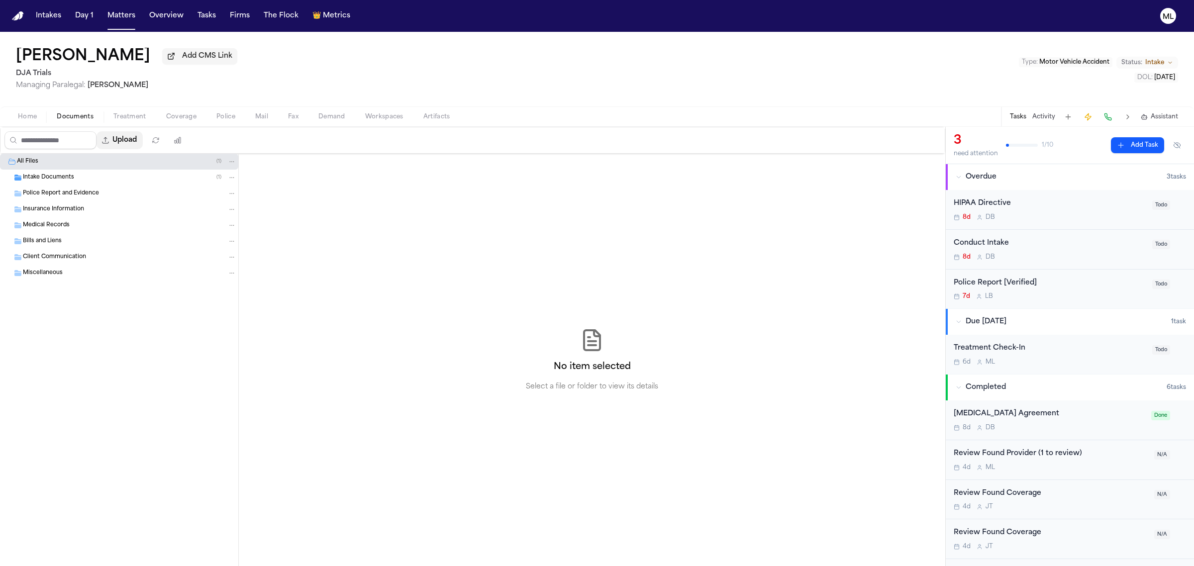
click at [123, 146] on button "Upload" at bounding box center [120, 140] width 46 height 18
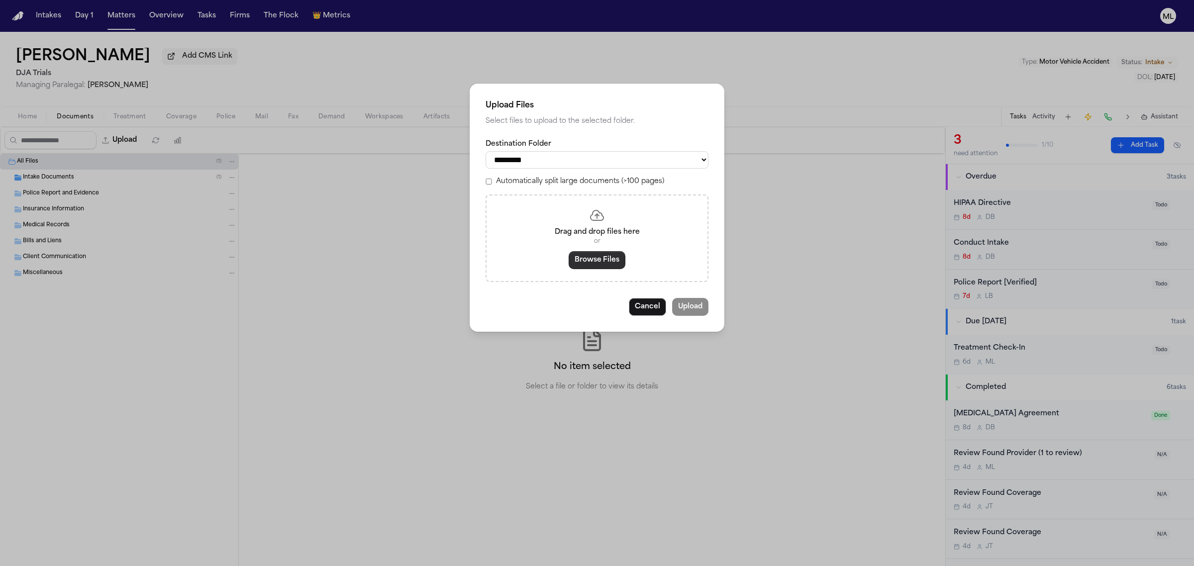
click at [607, 264] on button "Browse Files" at bounding box center [597, 260] width 57 height 18
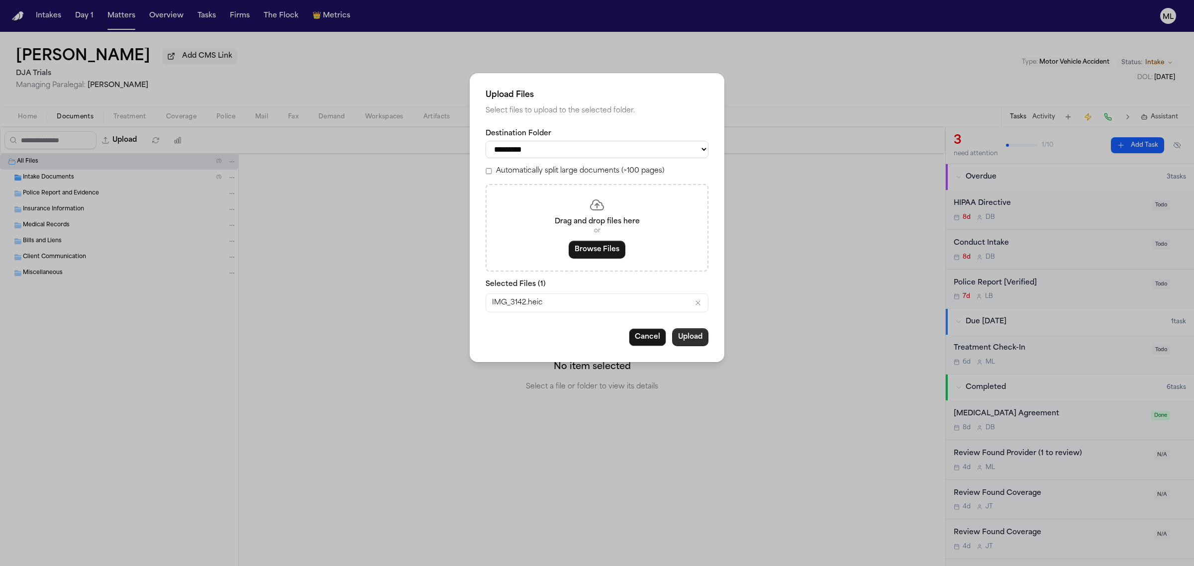
click at [699, 341] on button "Upload" at bounding box center [690, 337] width 36 height 18
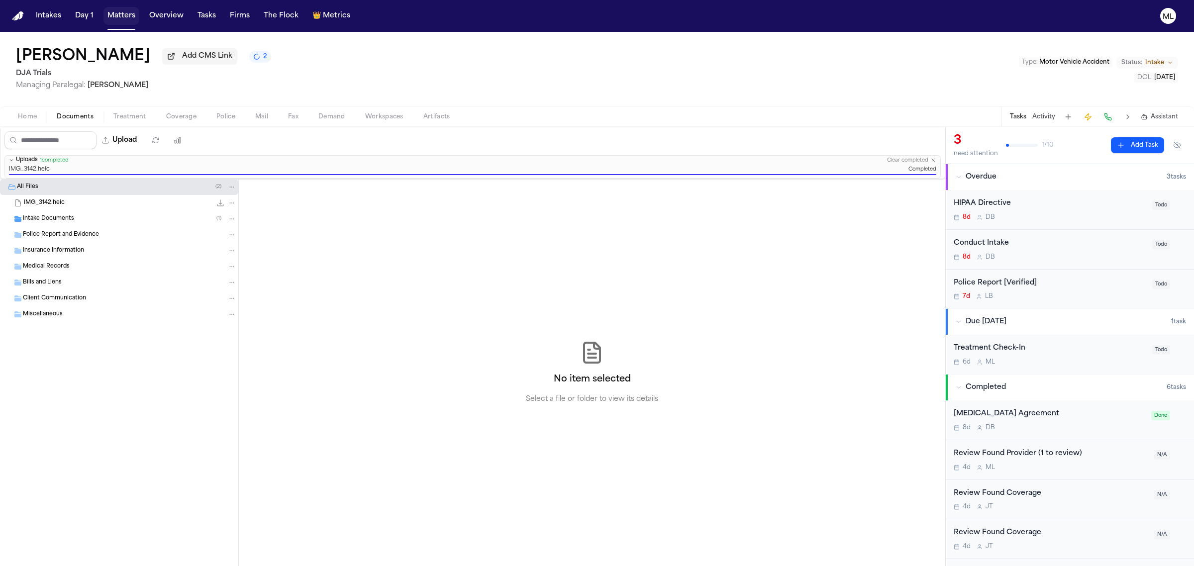
drag, startPoint x: 111, startPoint y: 14, endPoint x: 192, endPoint y: 13, distance: 80.6
click at [111, 14] on button "Matters" at bounding box center [121, 16] width 36 height 18
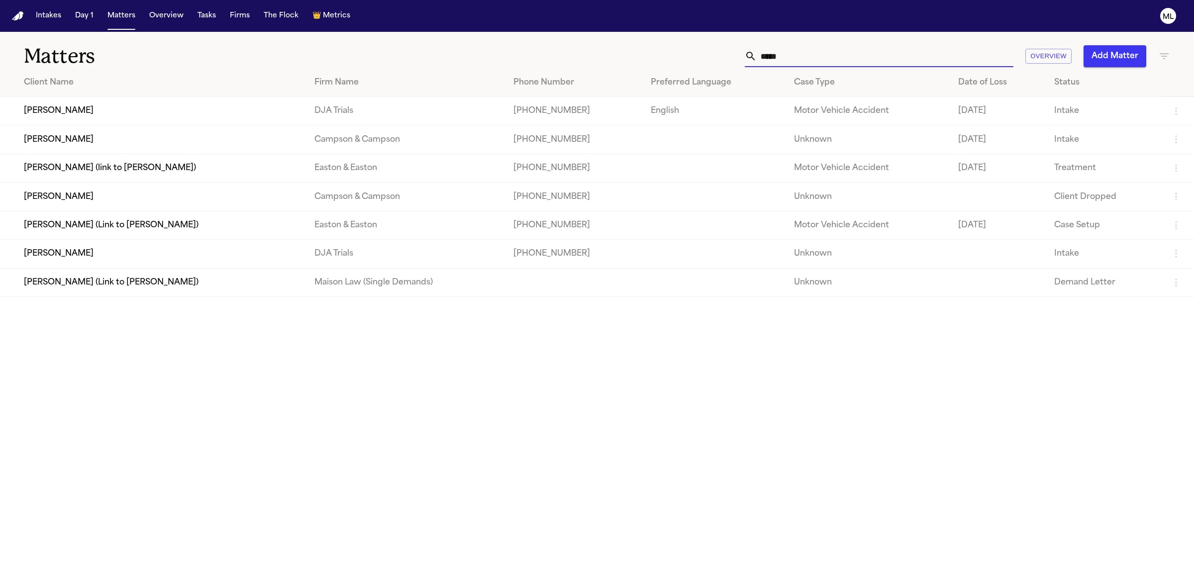
drag, startPoint x: 785, startPoint y: 54, endPoint x: 734, endPoint y: 53, distance: 51.2
click at [734, 53] on div "***** Overview Add Matter" at bounding box center [769, 56] width 803 height 22
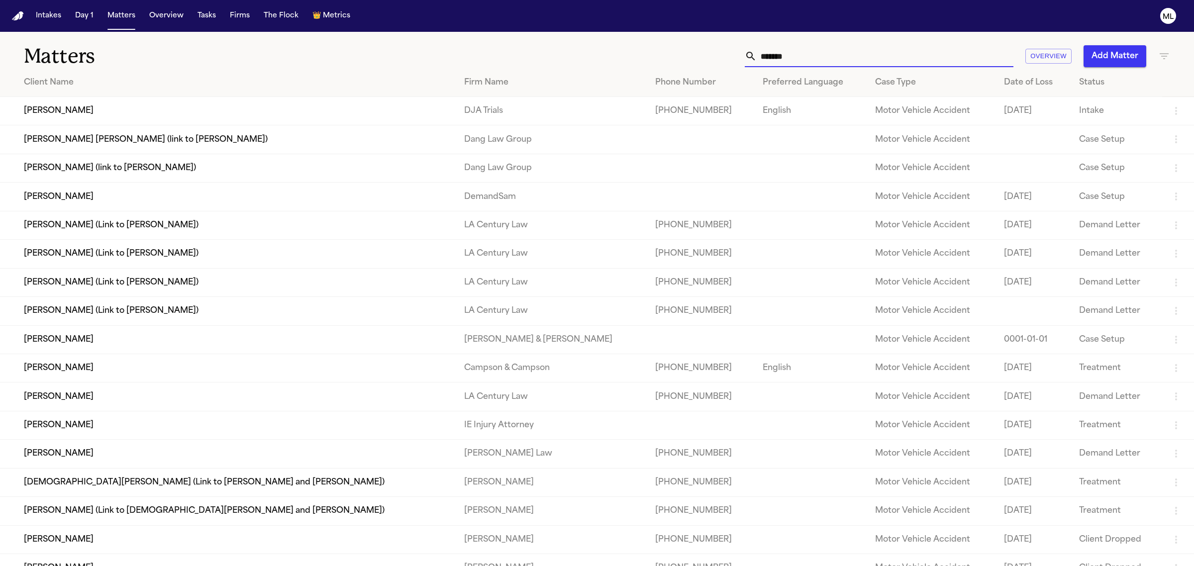
type input "*******"
click at [167, 420] on td "Brandon Arteaga" at bounding box center [228, 425] width 456 height 28
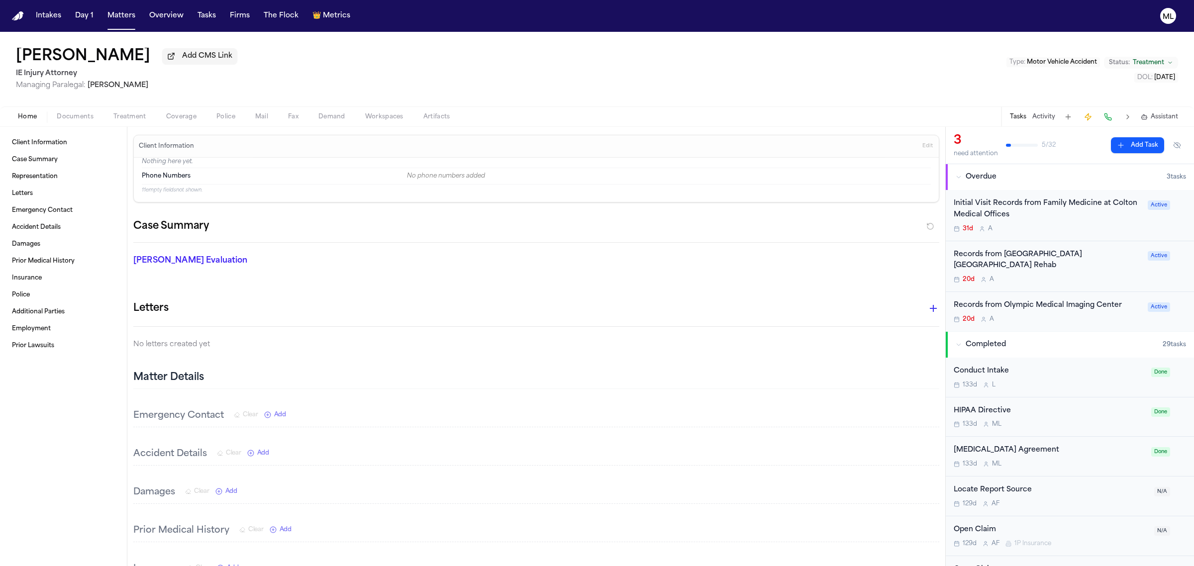
click at [976, 265] on div "Records from San Antonio Regional Hospital Rancho San Antonio Rehab" at bounding box center [1048, 260] width 188 height 23
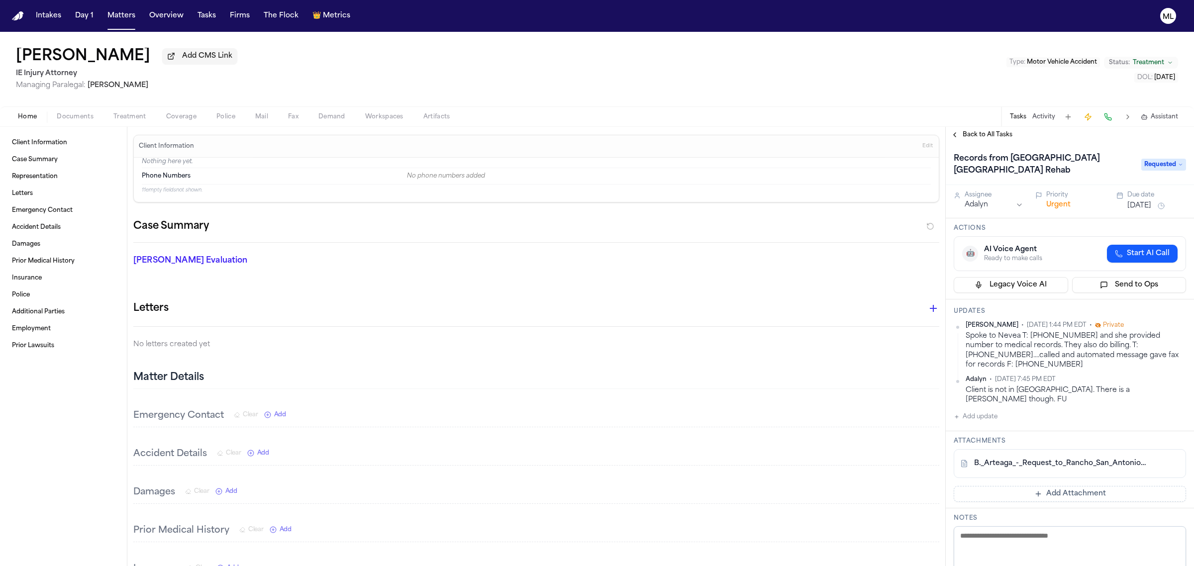
click at [1041, 459] on link "B._Arteaga_-_Request_to_Rancho_San_Antonio_Rehab.pdf" at bounding box center [1060, 464] width 172 height 10
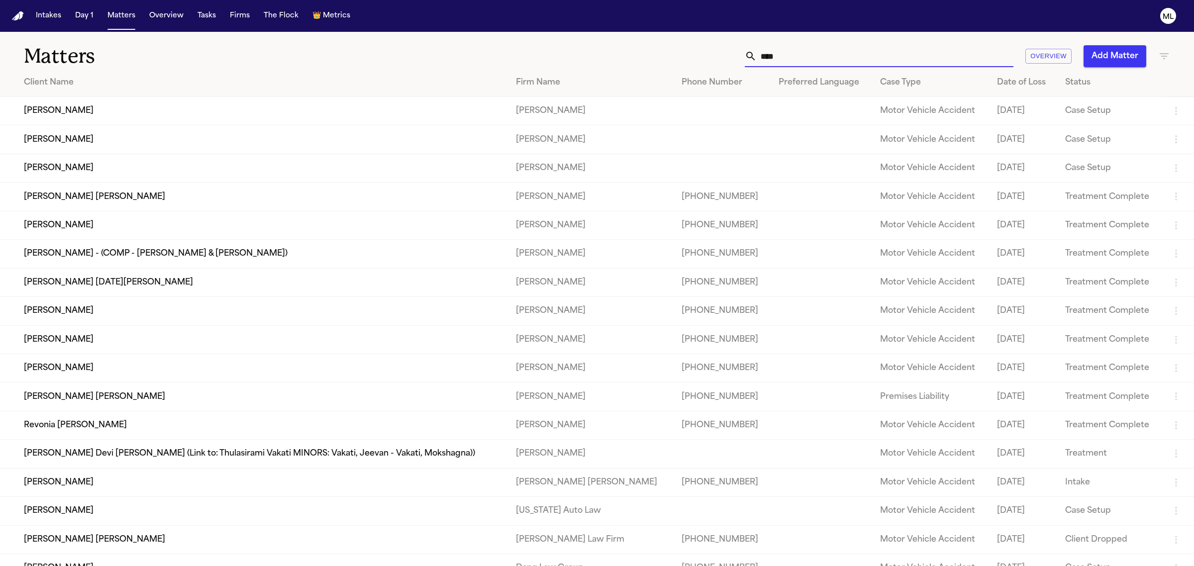
drag, startPoint x: 798, startPoint y: 57, endPoint x: 743, endPoint y: 56, distance: 54.7
click at [743, 56] on div "**** Overview Add Matter" at bounding box center [769, 56] width 803 height 22
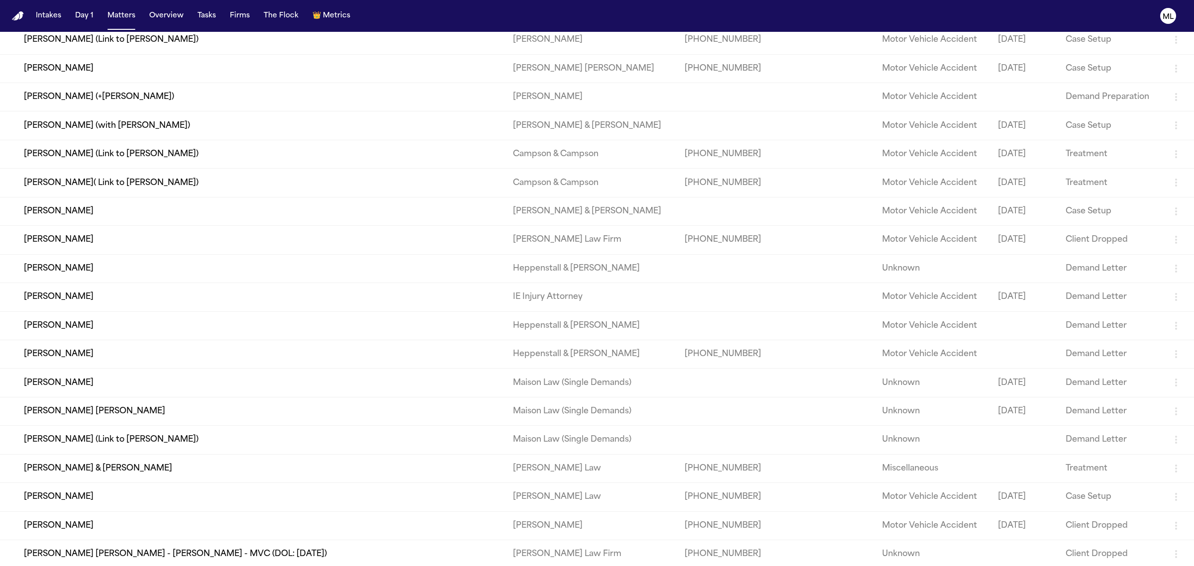
scroll to position [473, 0]
type input "****"
click at [81, 293] on td "[PERSON_NAME]" at bounding box center [252, 296] width 505 height 28
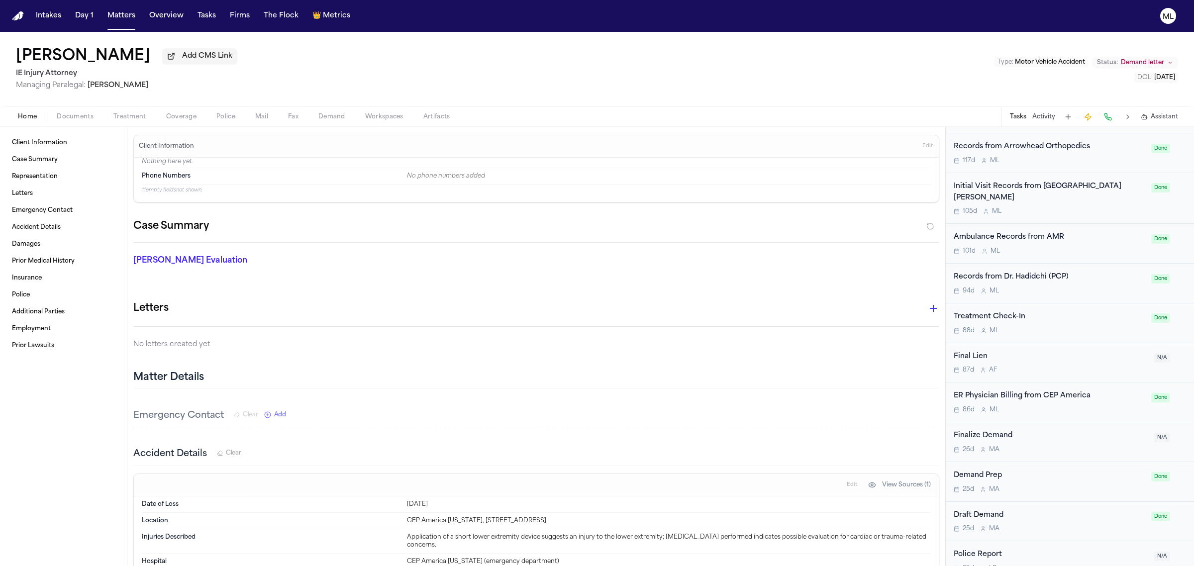
scroll to position [560, 0]
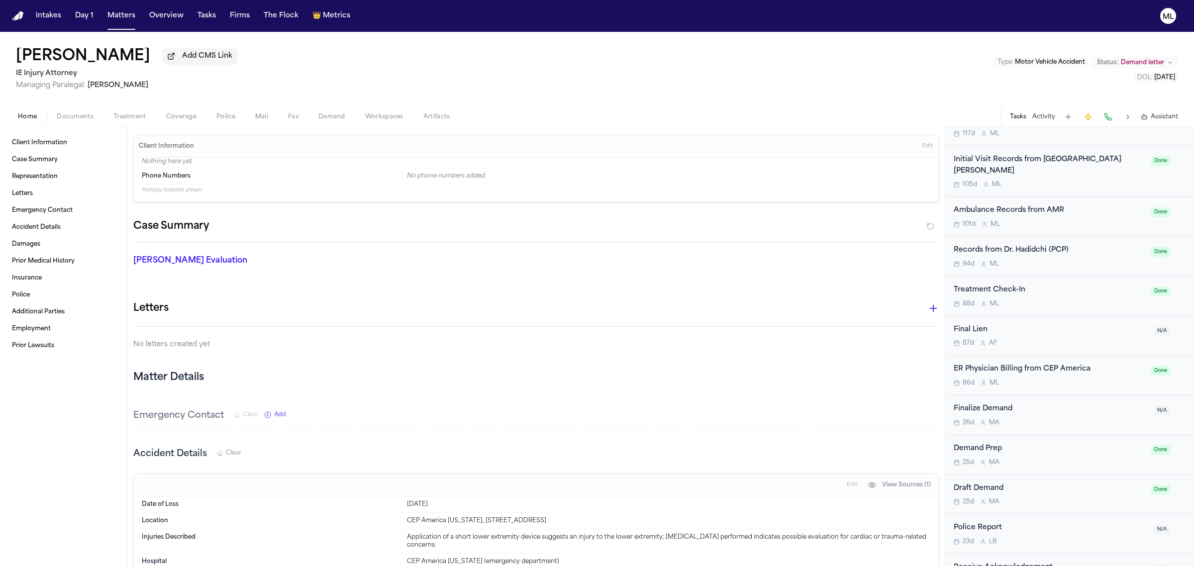
click at [68, 110] on div "Home Documents Treatment Coverage Police Mail Fax Demand Workspaces Artifacts T…" at bounding box center [597, 116] width 1194 height 20
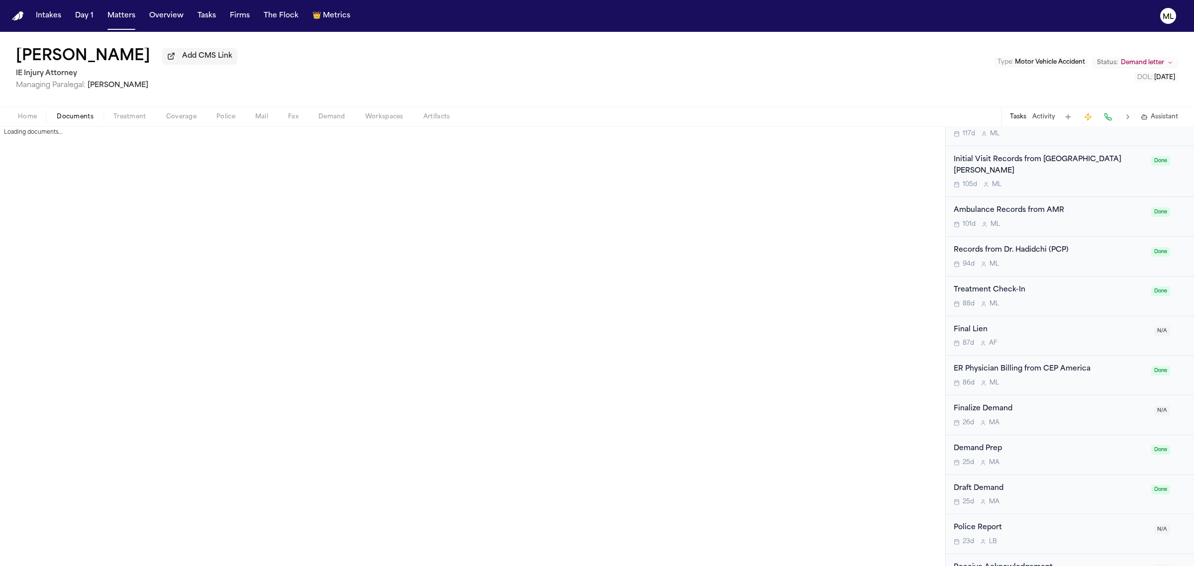
click at [79, 113] on span "Documents" at bounding box center [75, 117] width 37 height 8
